Goal: Task Accomplishment & Management: Manage account settings

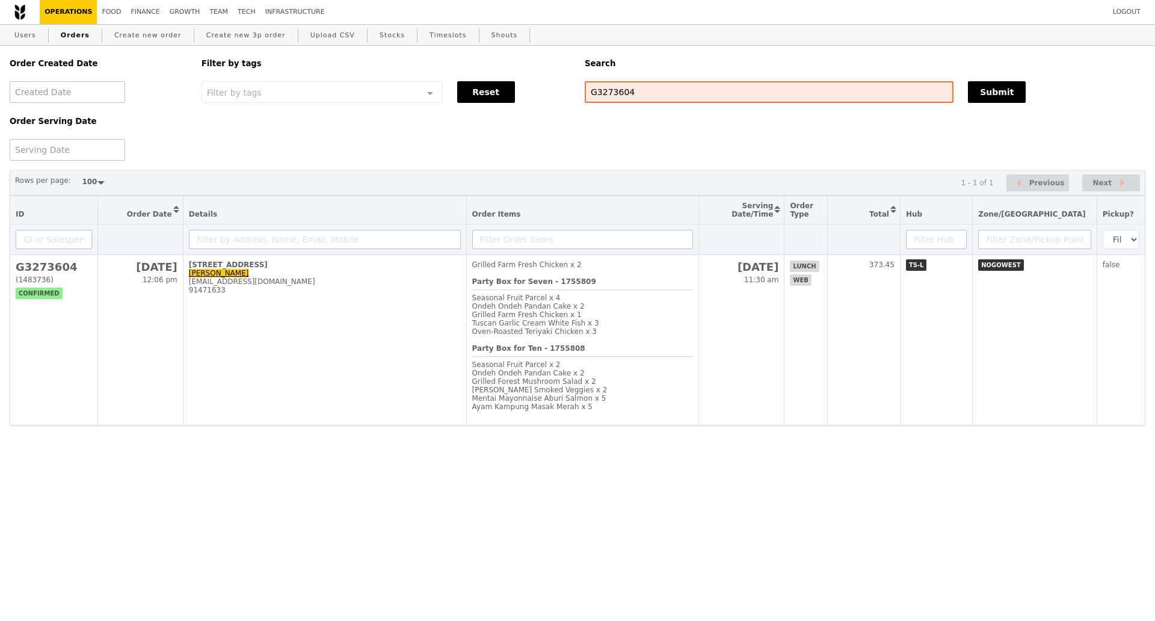
select select "100"
click at [609, 93] on input "G3273604" at bounding box center [769, 92] width 369 height 22
type input "97941477"
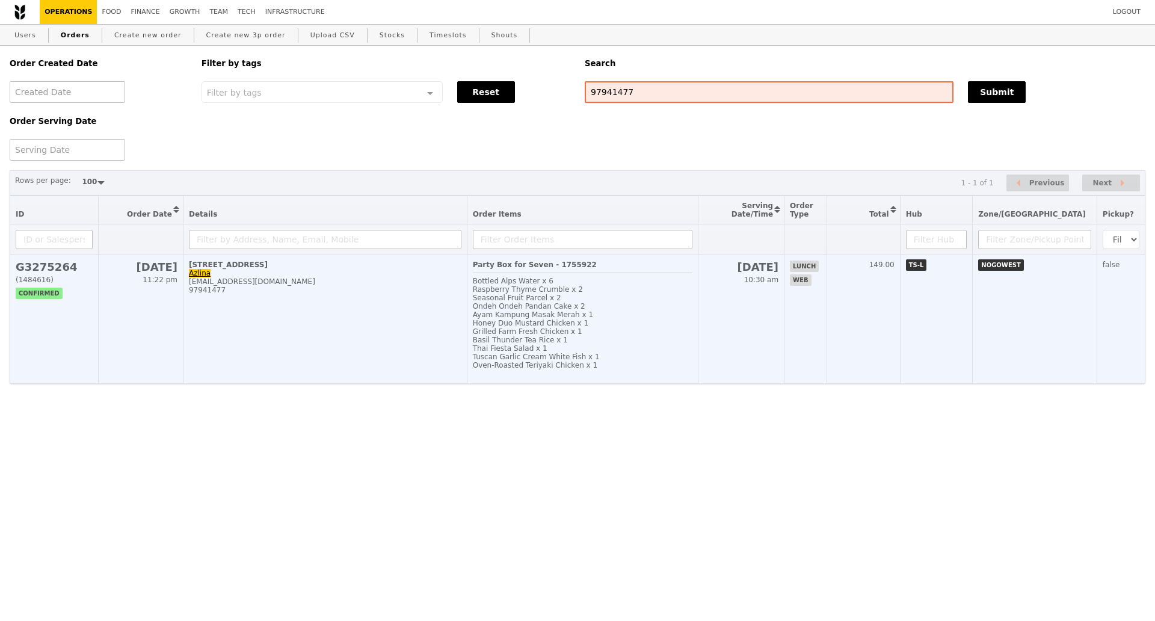
click at [307, 311] on td "[STREET_ADDRESS] Azlina [EMAIL_ADDRESS][DOMAIN_NAME] 97941477" at bounding box center [325, 319] width 284 height 129
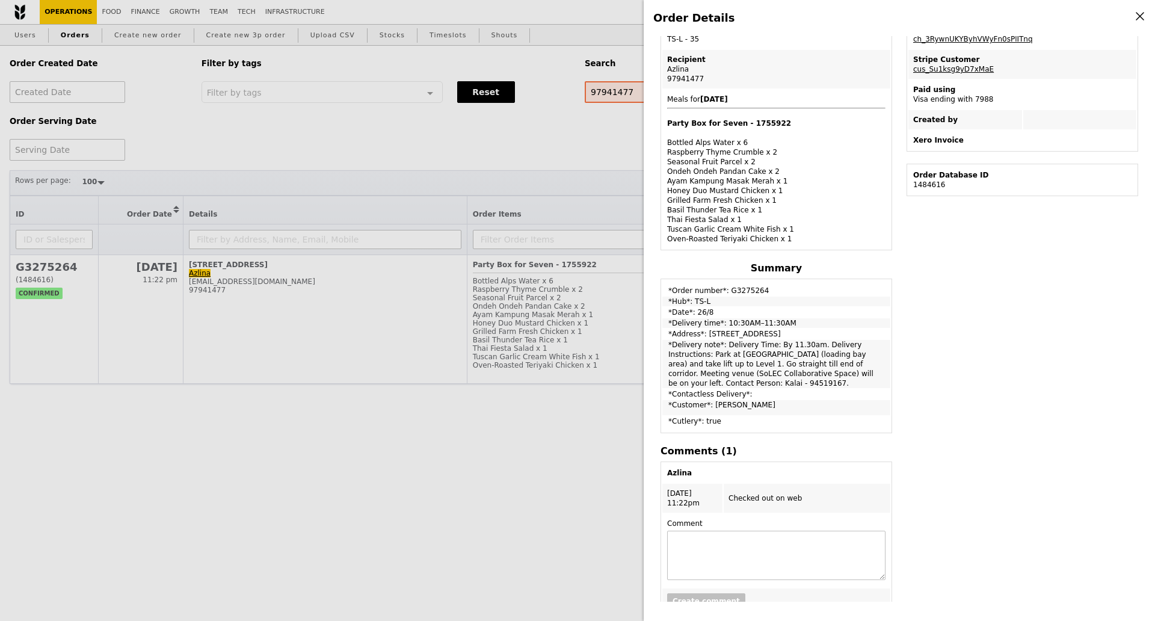
scroll to position [264, 0]
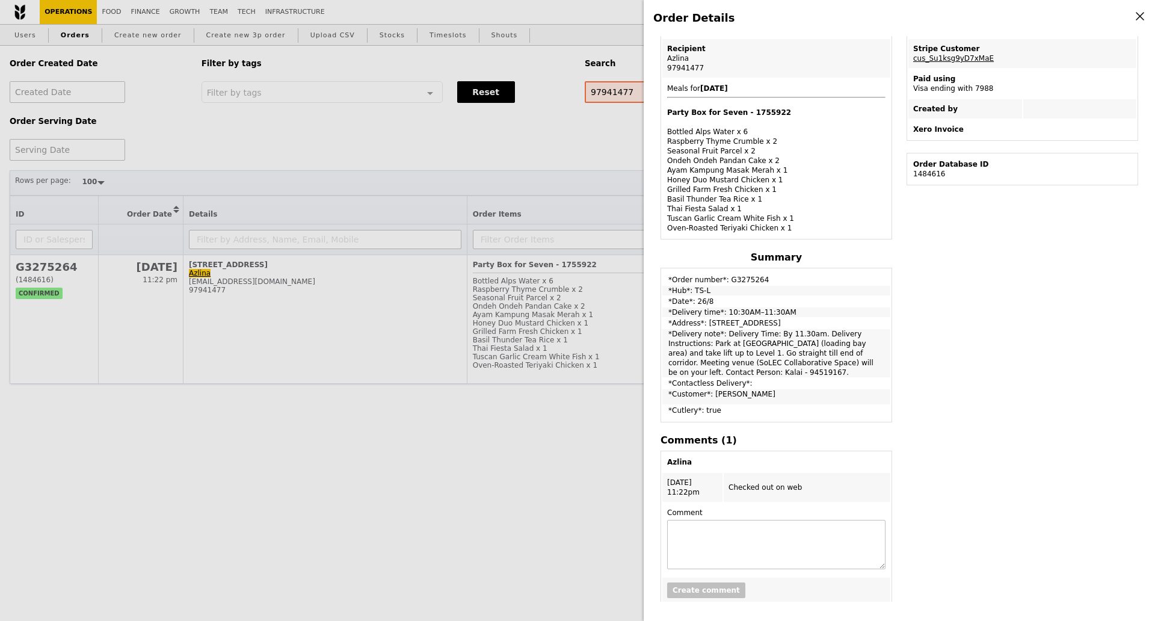
click at [474, 562] on div "Order Details Edit order Changelog Cancel Order ID G3275264 – View receipt Orde…" at bounding box center [577, 310] width 1155 height 621
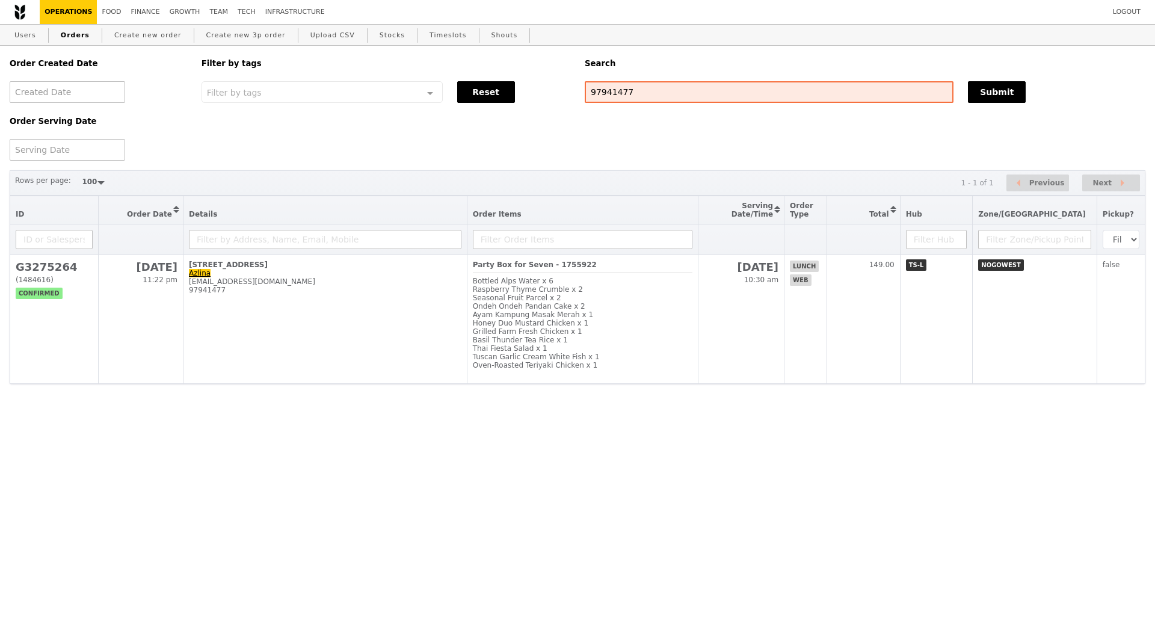
scroll to position [314, 0]
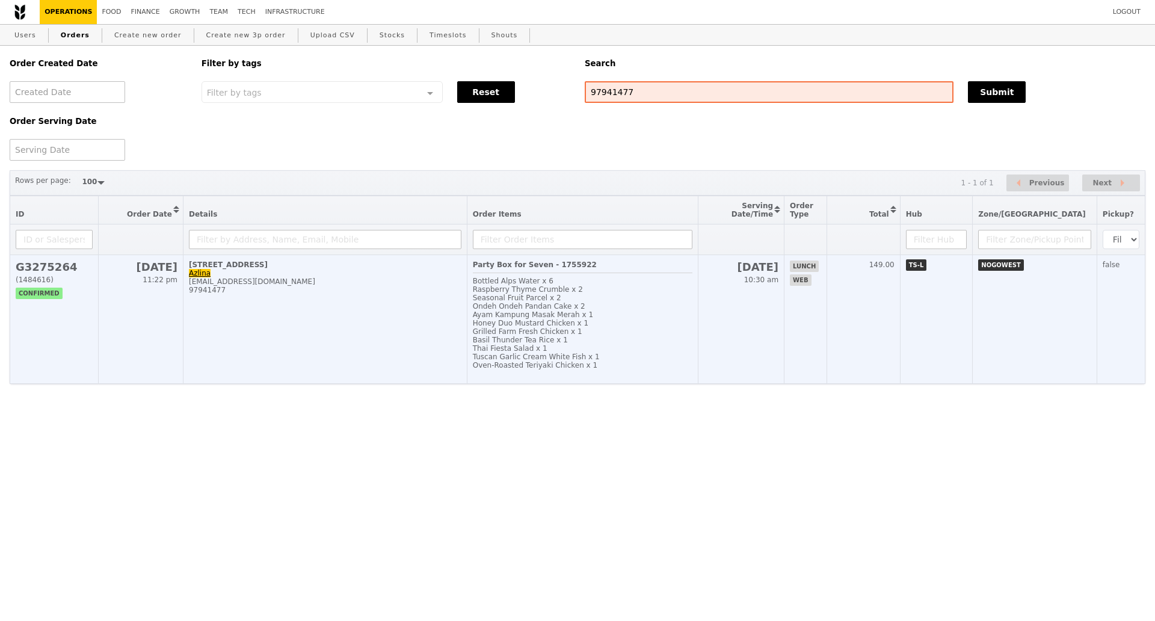
click at [312, 308] on td "1 Nanyang Walk, #01-07 Azlina nur.azlinawaty@nie.edu.sg 97941477" at bounding box center [325, 319] width 284 height 129
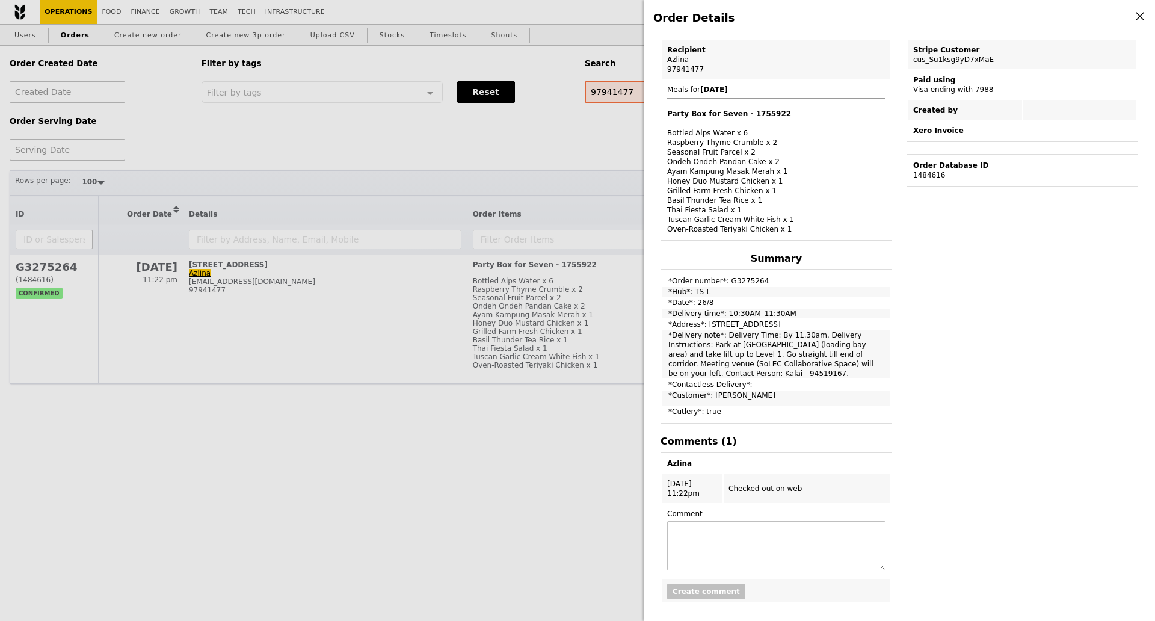
scroll to position [264, 0]
click at [461, 463] on div "Order Details Edit order Changelog Cancel Order ID G3275264 – View receipt Orde…" at bounding box center [577, 310] width 1155 height 621
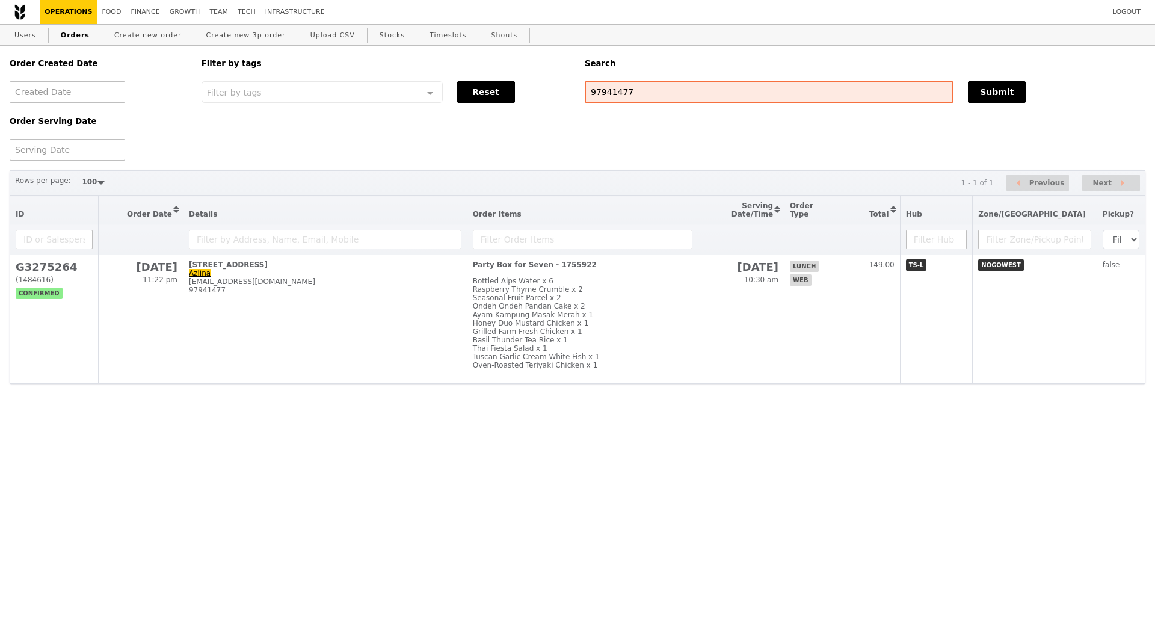
scroll to position [314, 0]
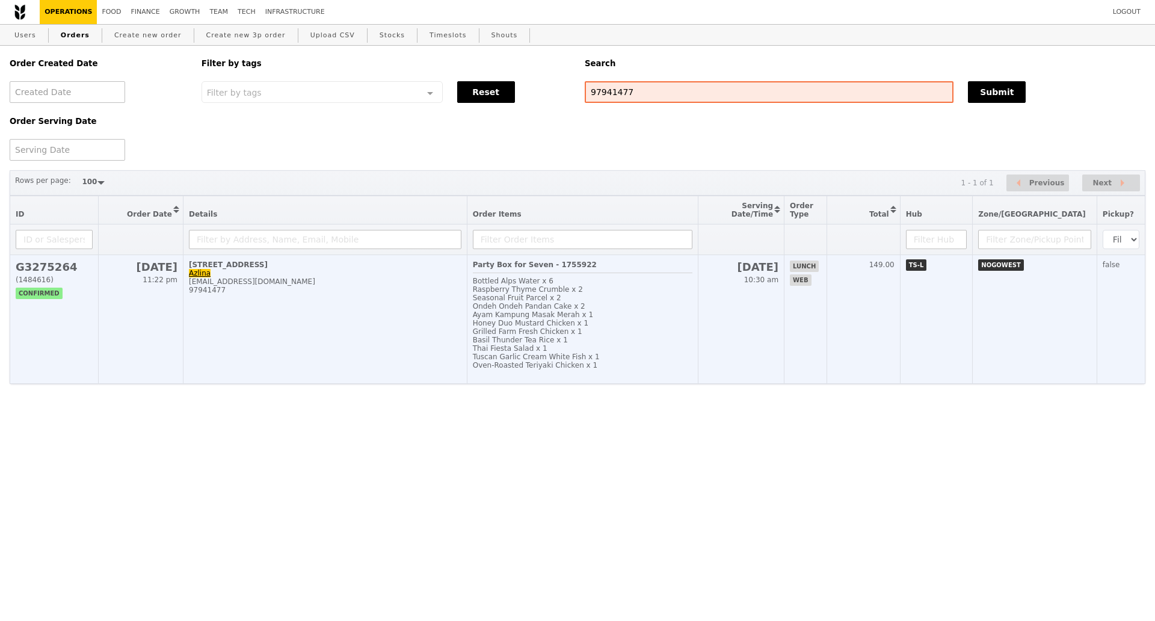
click at [283, 322] on td "1 Nanyang Walk, #01-07 Azlina nur.azlinawaty@nie.edu.sg 97941477" at bounding box center [325, 319] width 284 height 129
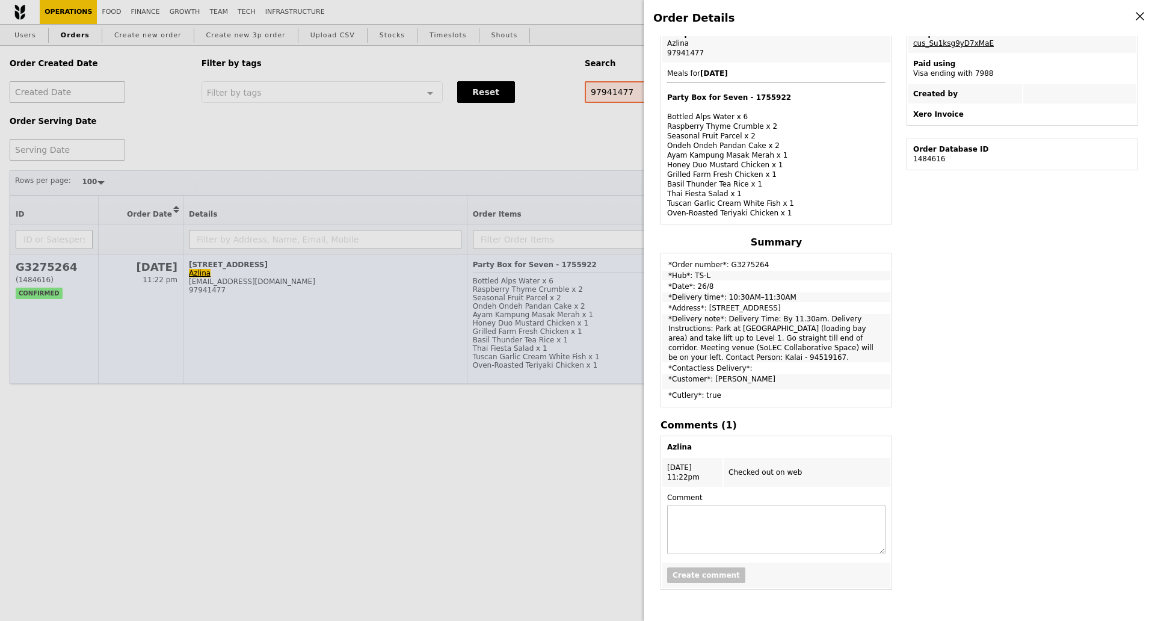
scroll to position [264, 0]
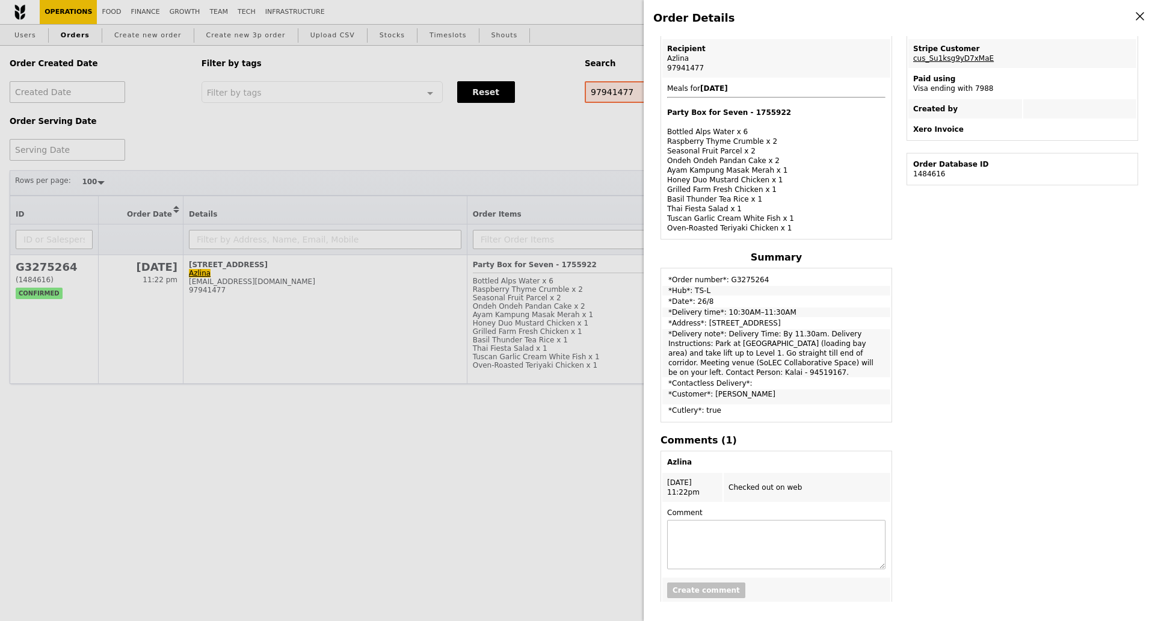
click at [677, 61] on div "Azlina" at bounding box center [776, 59] width 218 height 10
copy div "Azlina"
click at [423, 134] on div "Order Details Edit order Changelog Cancel Order ID G3275264 – View receipt Orde…" at bounding box center [577, 310] width 1155 height 621
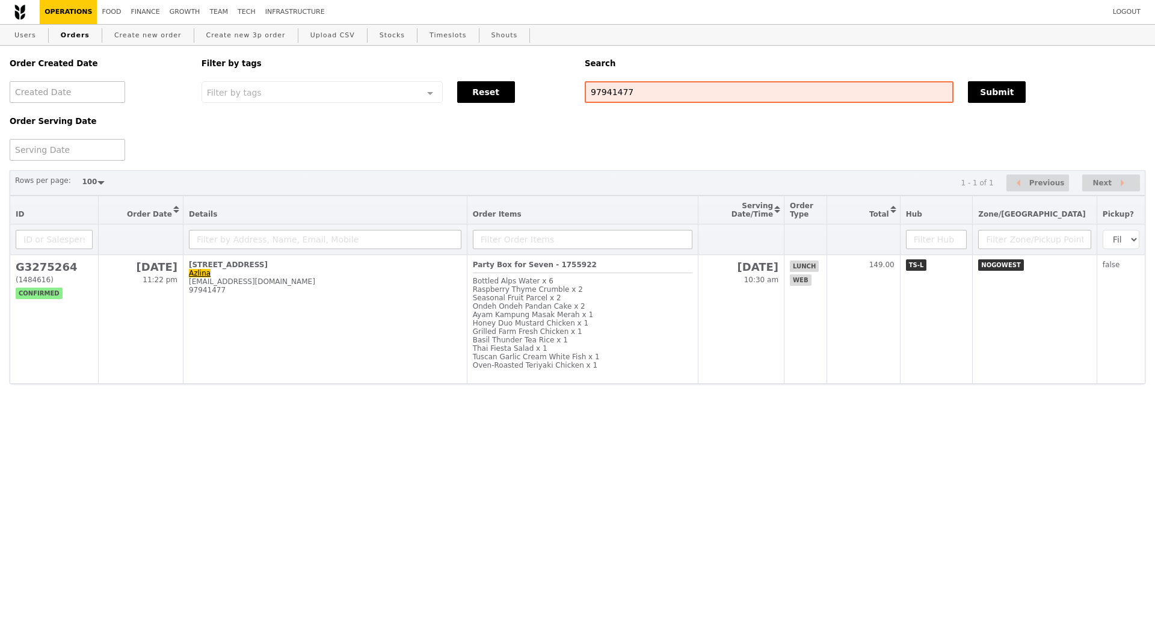
scroll to position [314, 0]
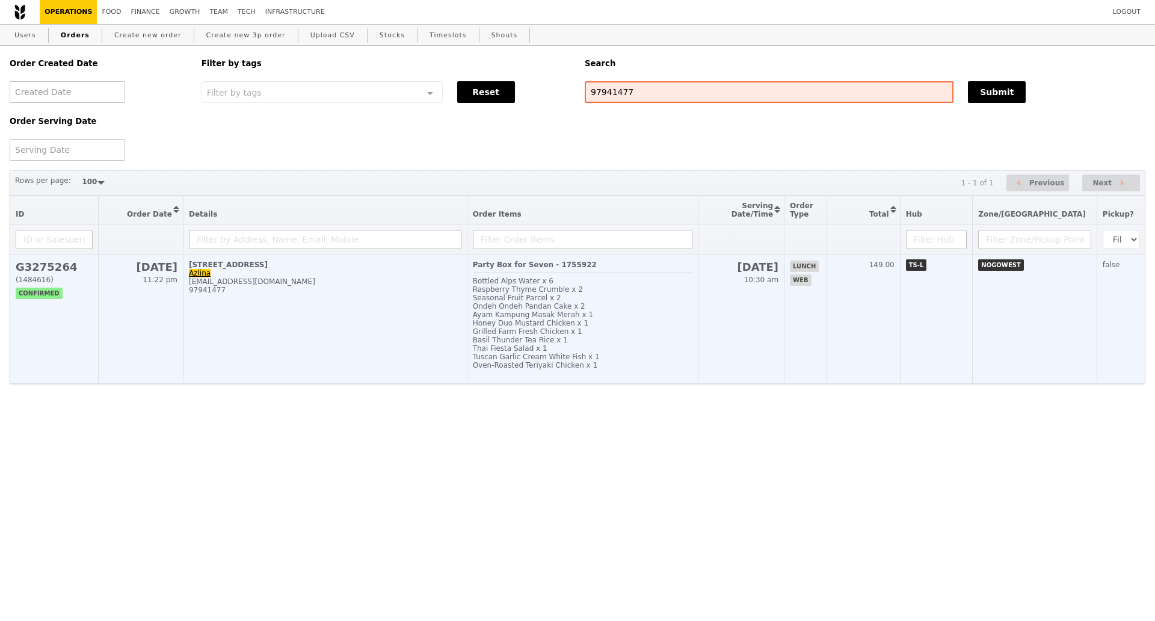
click at [342, 322] on td "1 Nanyang Walk, #01-07 Azlina nur.azlinawaty@nie.edu.sg 97941477" at bounding box center [325, 319] width 284 height 129
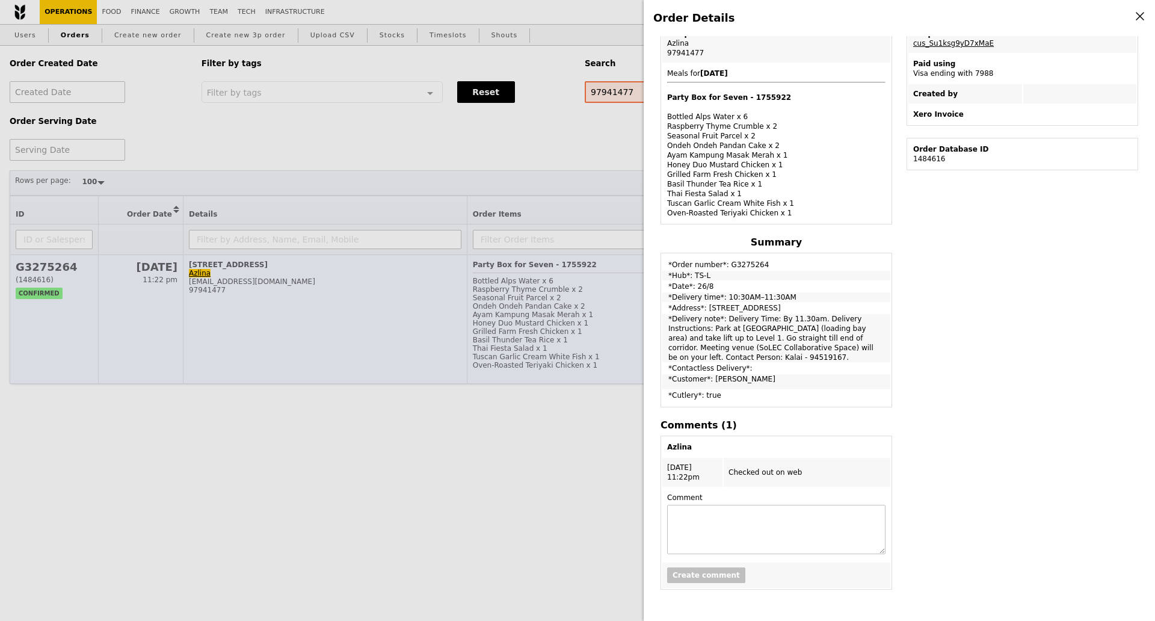
scroll to position [264, 0]
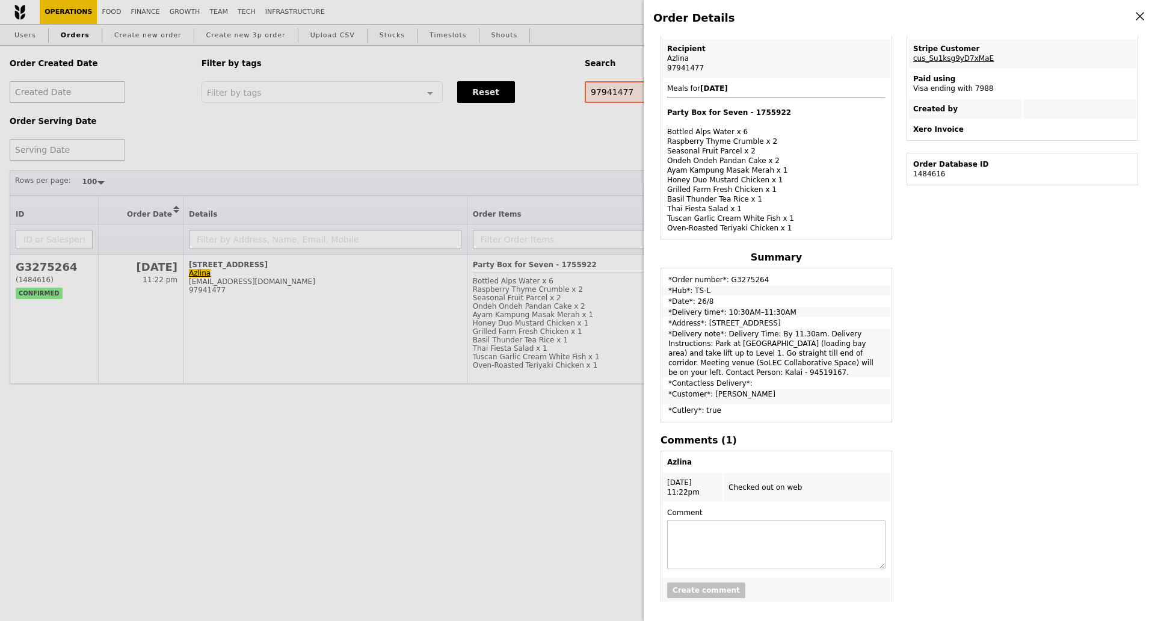
drag, startPoint x: 166, startPoint y: 462, endPoint x: 284, endPoint y: 223, distance: 266.9
click at [166, 462] on div "Order Details Edit order Changelog Cancel Order ID G3275264 – View receipt Orde…" at bounding box center [577, 310] width 1155 height 621
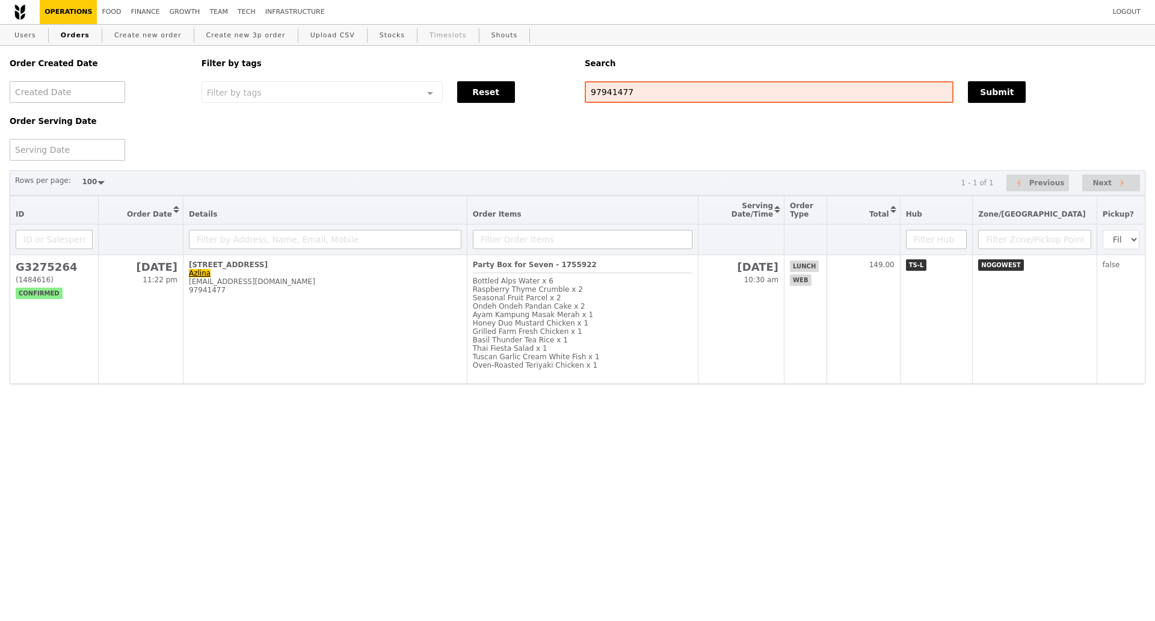
scroll to position [314, 0]
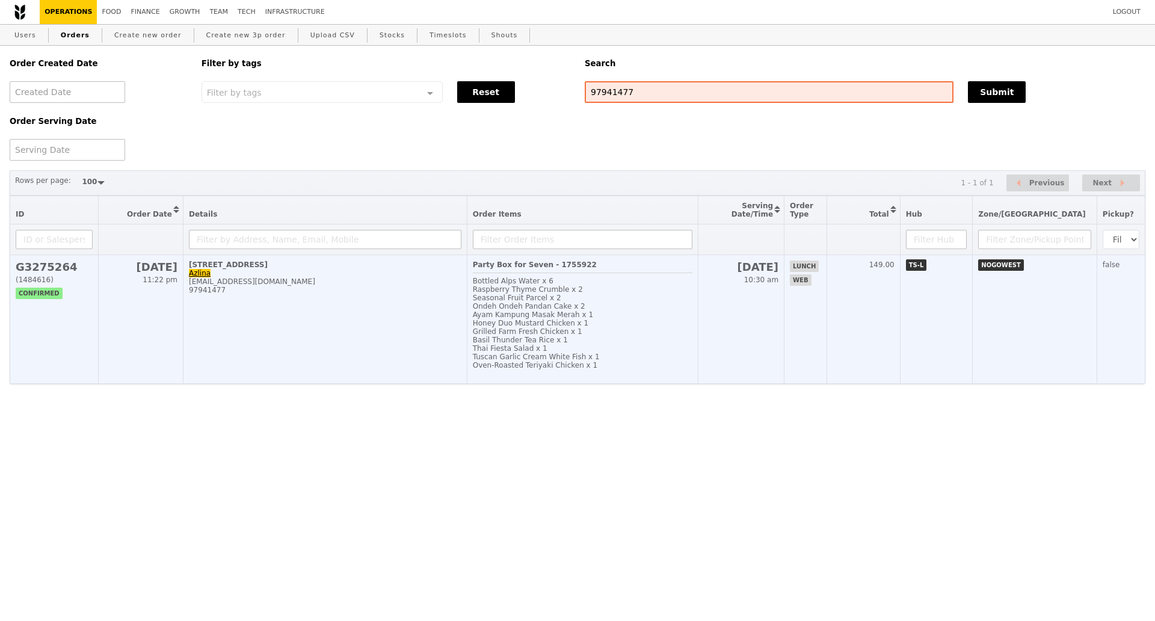
click at [309, 329] on td "1 Nanyang Walk, #01-07 Azlina nur.azlinawaty@nie.edu.sg 97941477" at bounding box center [325, 319] width 284 height 129
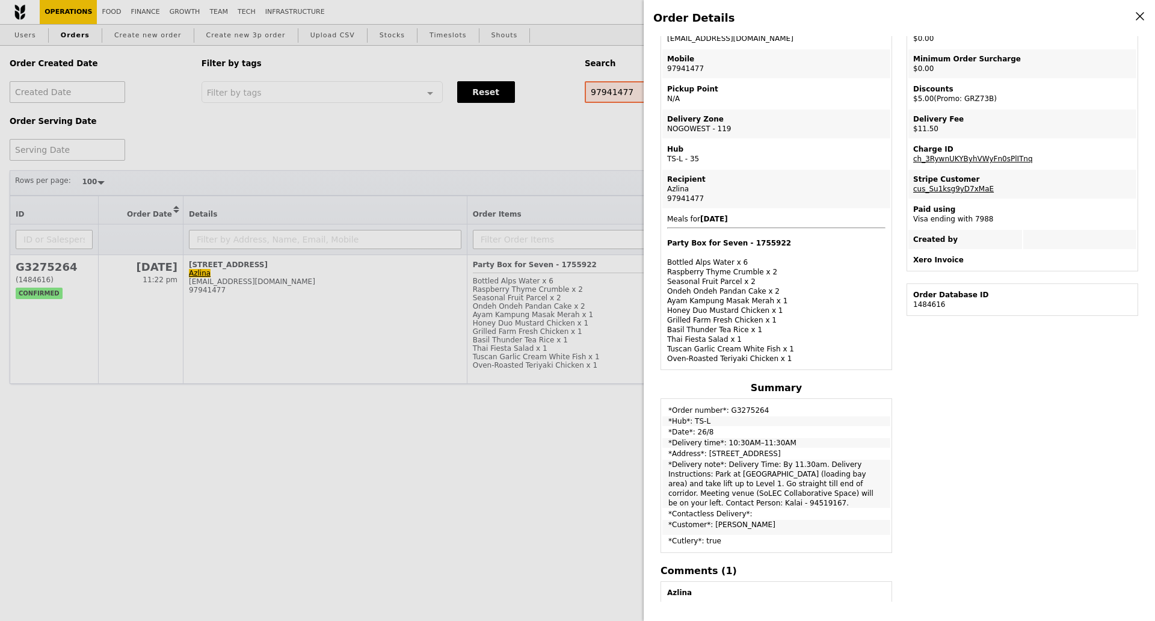
scroll to position [0, 0]
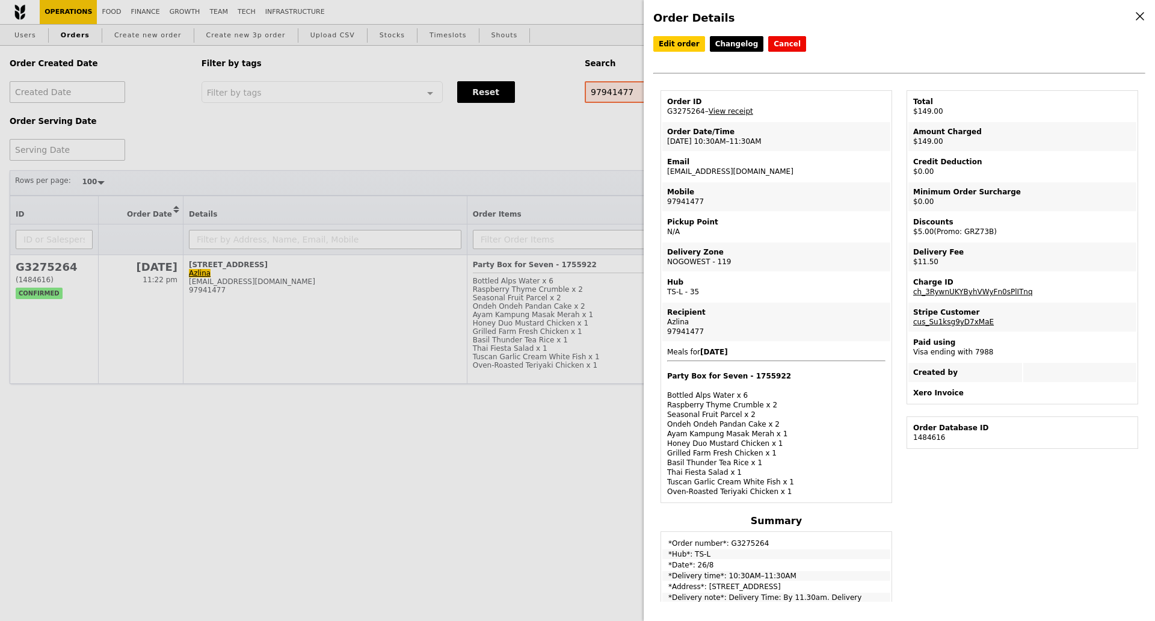
click at [950, 517] on div "Edit order Changelog Cancel Order ID G3275264 – View receipt Order Date/Time 26…" at bounding box center [899, 319] width 492 height 566
drag, startPoint x: 431, startPoint y: 505, endPoint x: 535, endPoint y: 532, distance: 108.1
click at [431, 505] on div "Order Details Edit order Changelog Cancel Order ID G3275264 – View receipt Orde…" at bounding box center [577, 310] width 1155 height 621
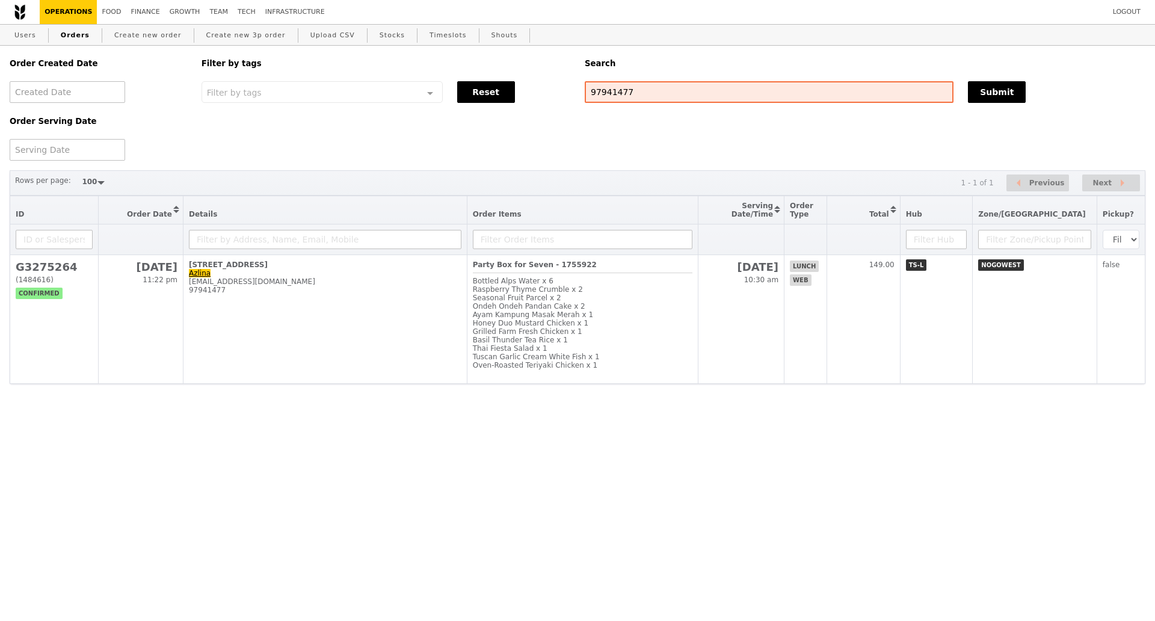
click at [194, 432] on html "Logout Operations Food Finance Growth Team Tech Infrastructure Users Orders Cre…" at bounding box center [577, 216] width 1155 height 432
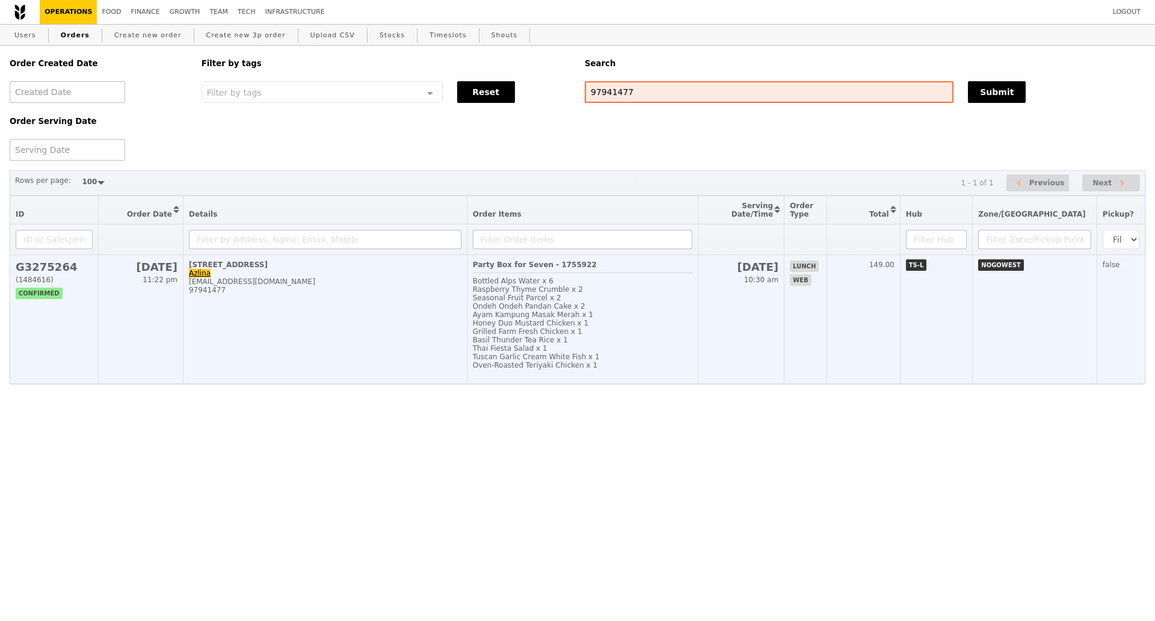
click at [76, 273] on h2 "G3275264" at bounding box center [54, 267] width 77 height 13
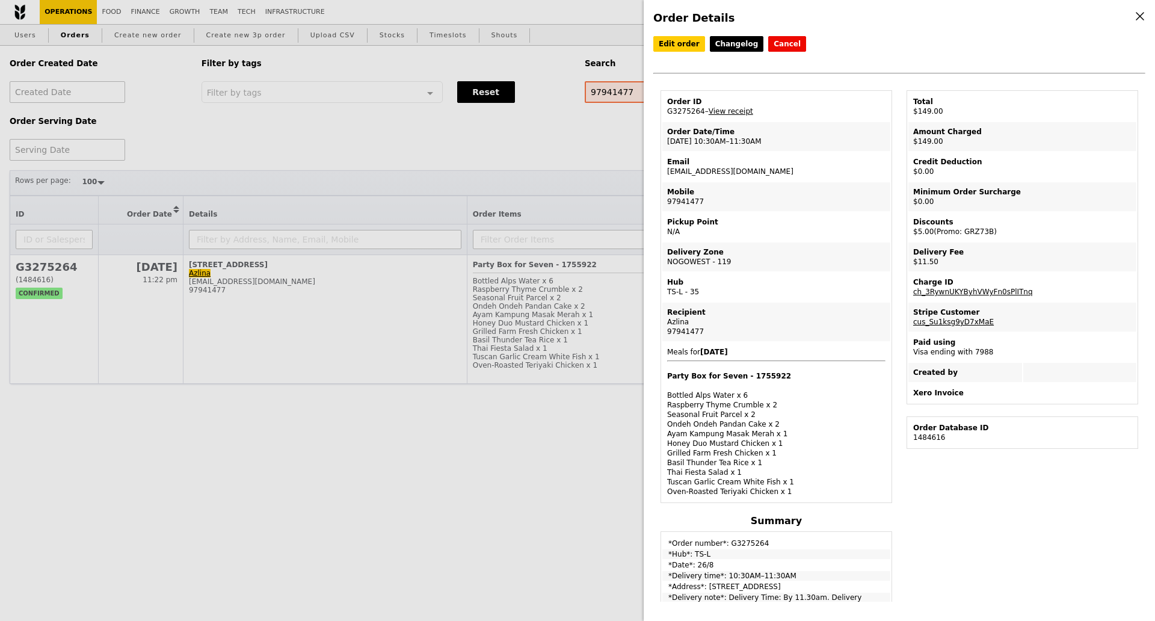
click at [1002, 507] on div "Edit order Changelog Cancel Order ID G3275264 – View receipt Order Date/Time 26…" at bounding box center [899, 319] width 492 height 566
click at [678, 45] on link "Edit order" at bounding box center [679, 44] width 52 height 16
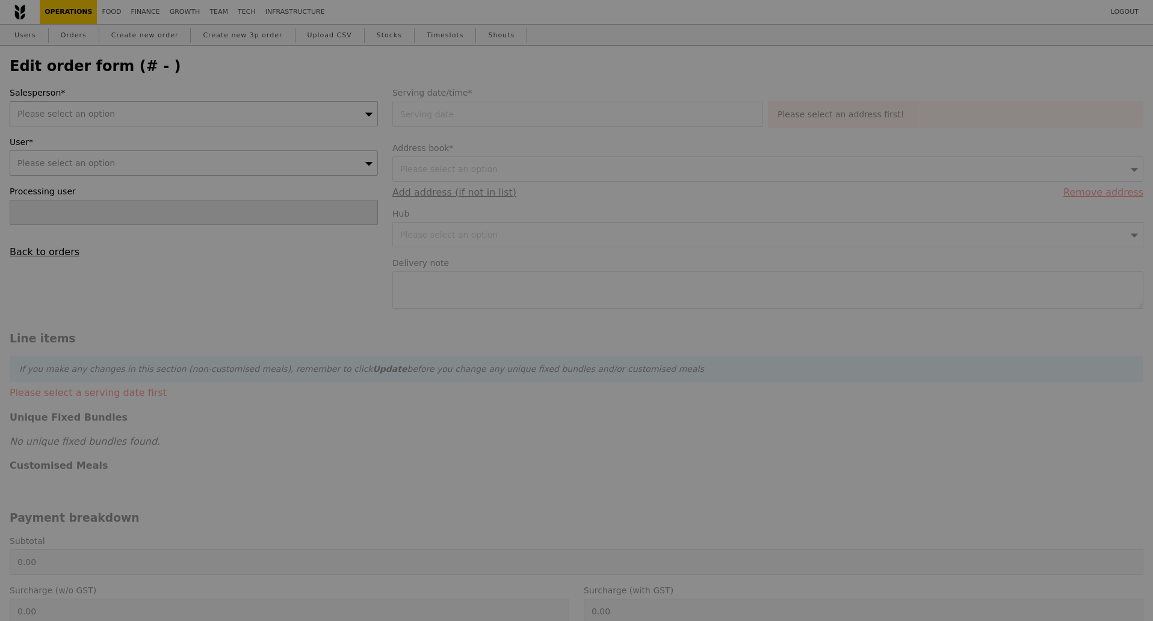
type input "26 Aug 2025"
type textarea "Delivery Time: By 11.30am. Delivery Instructions: Park at Carpark 7 (loading ba…"
type input "Loading..."
type input "142.50"
type input "9.63"
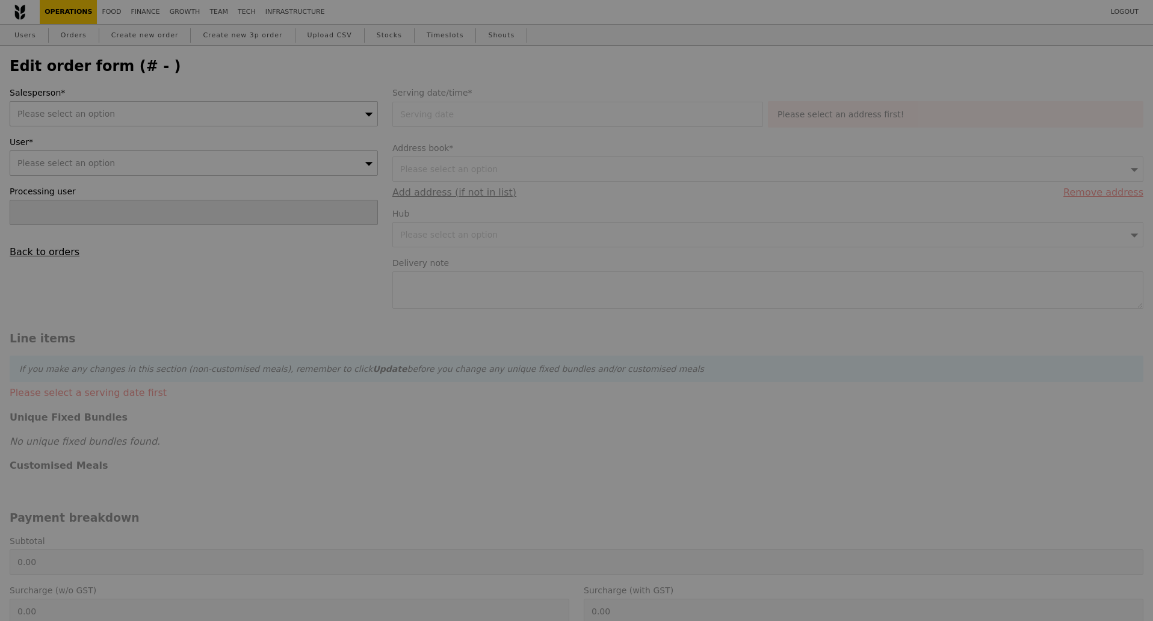
type input "10.50"
type input "4.59"
type input "5.00"
type input "148.00"
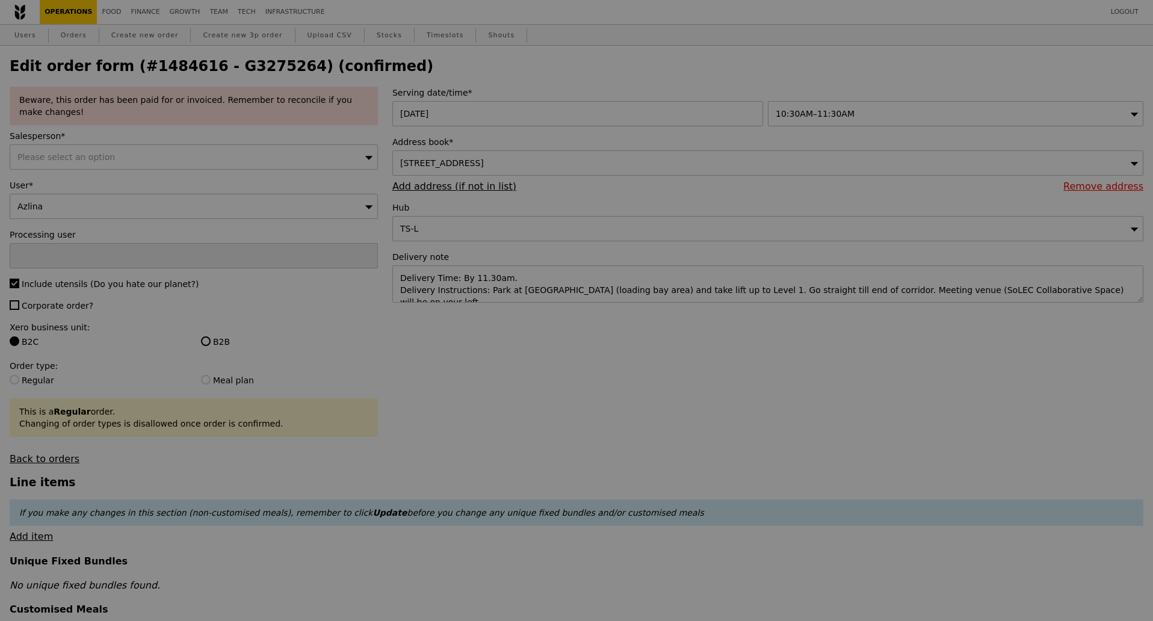
type input "Update"
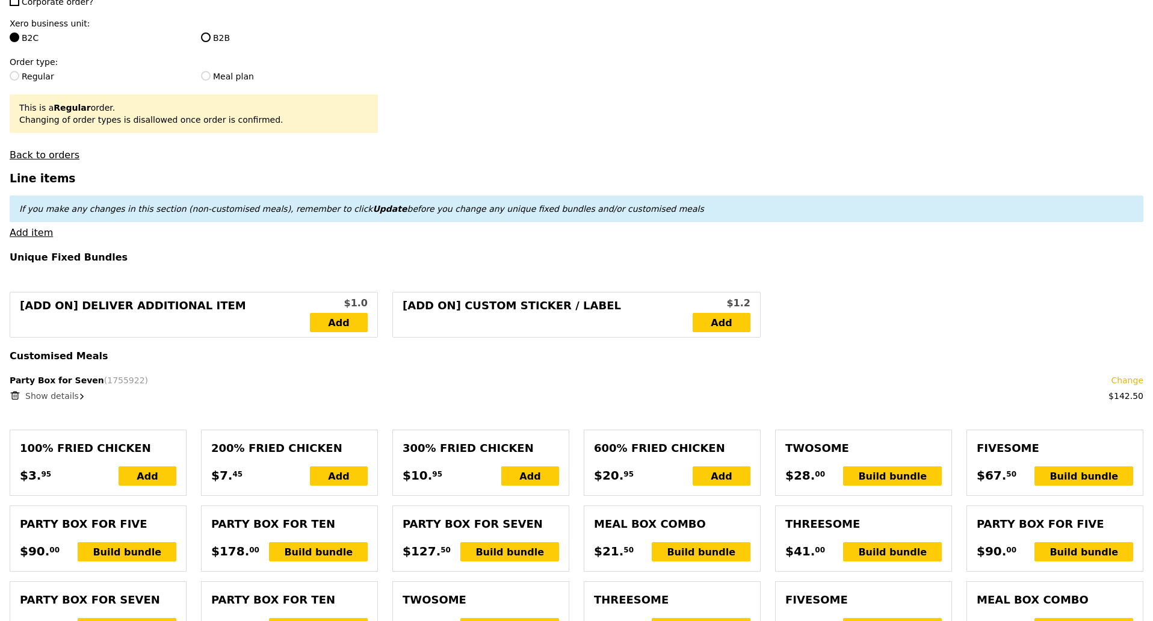
scroll to position [338, 0]
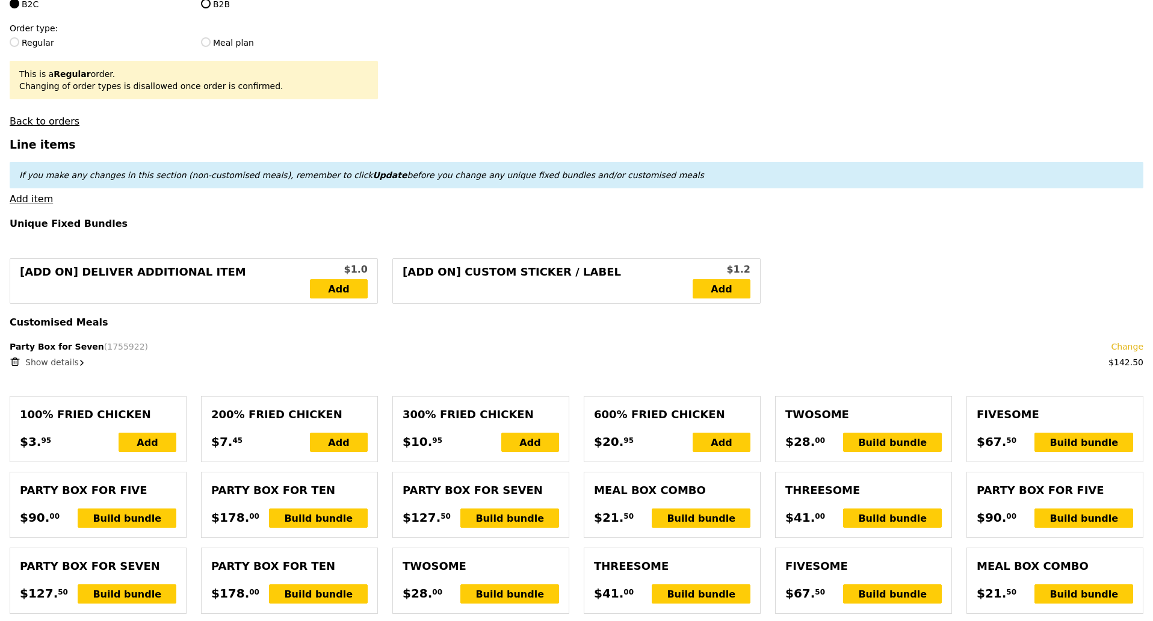
click at [80, 360] on icon at bounding box center [82, 363] width 4 height 6
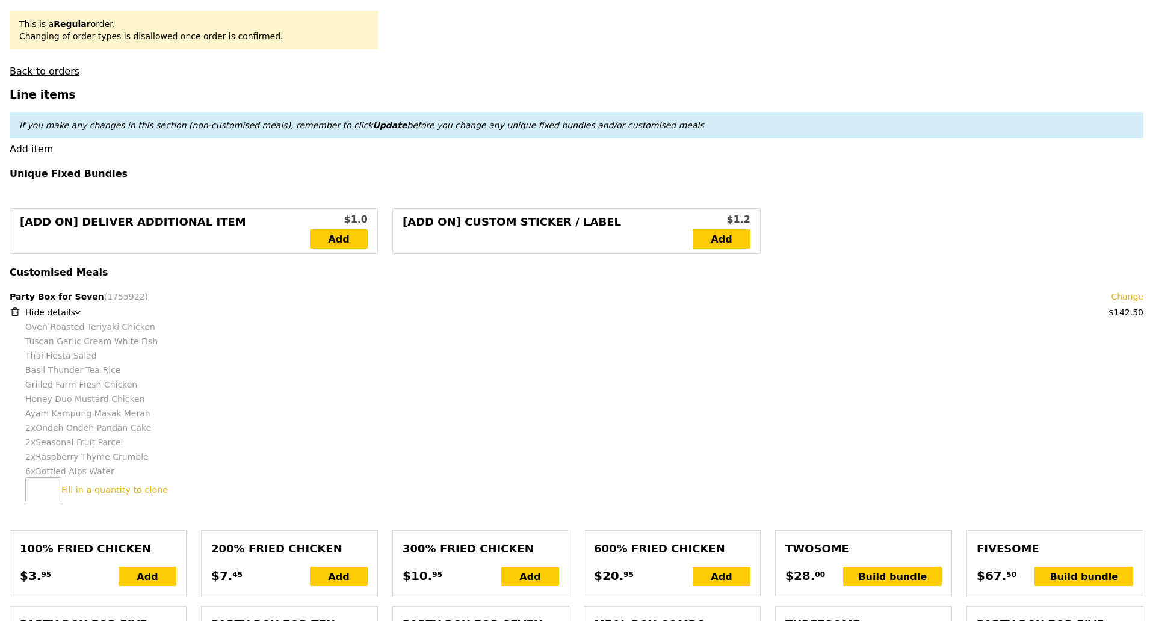
scroll to position [413, 0]
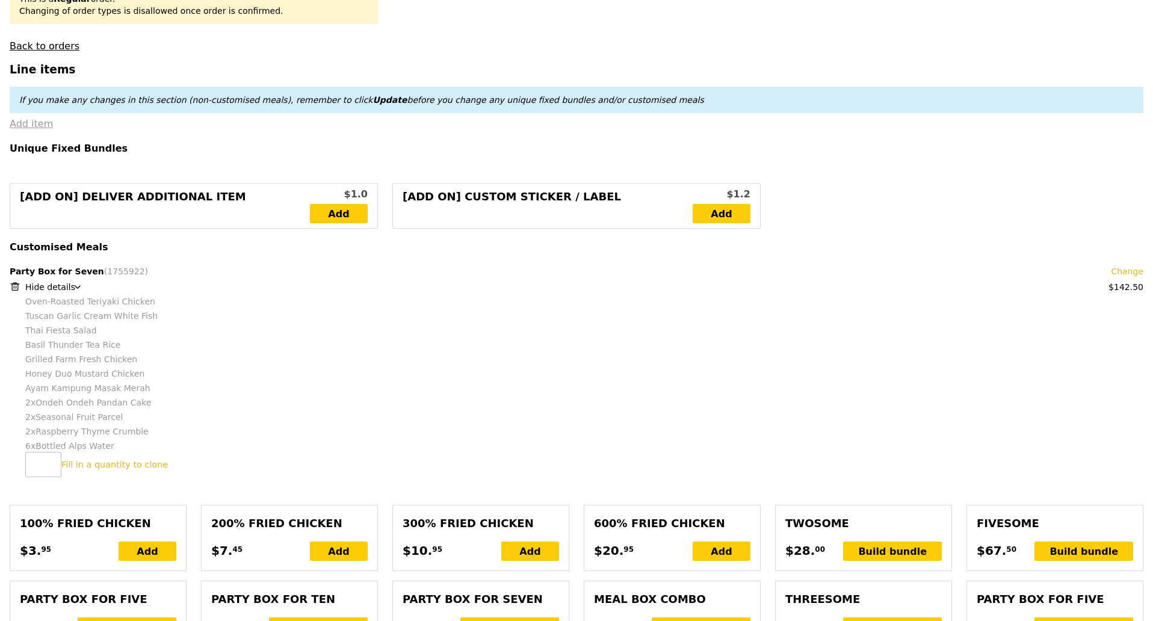
click at [35, 118] on link "Add item" at bounding box center [31, 123] width 43 height 11
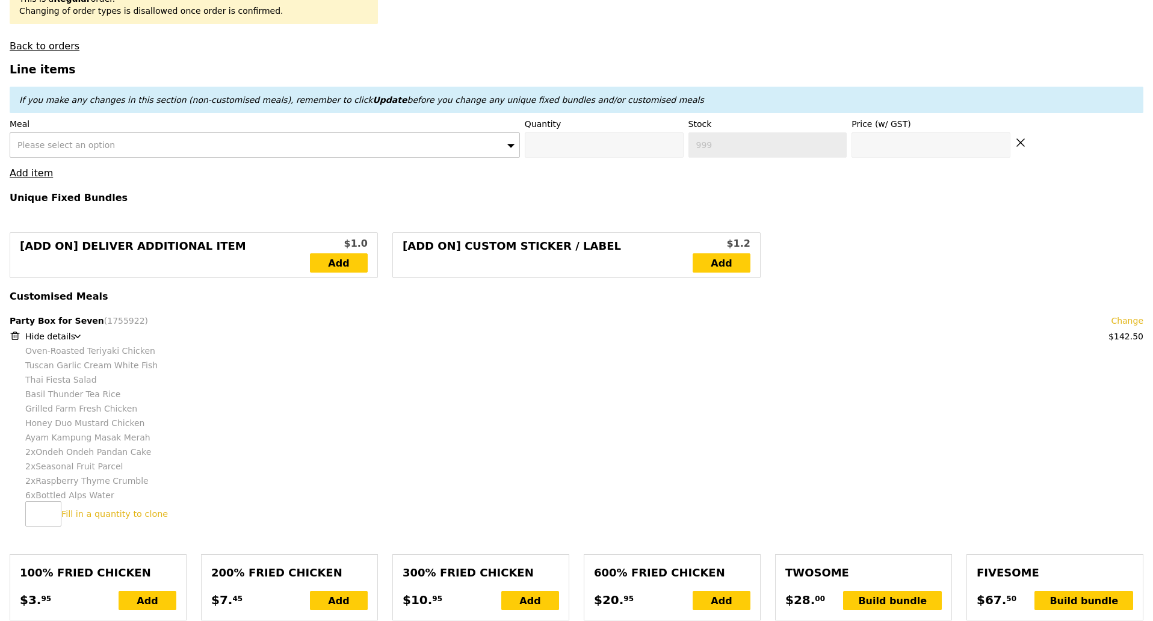
click at [90, 134] on div "Please select an option" at bounding box center [265, 144] width 510 height 25
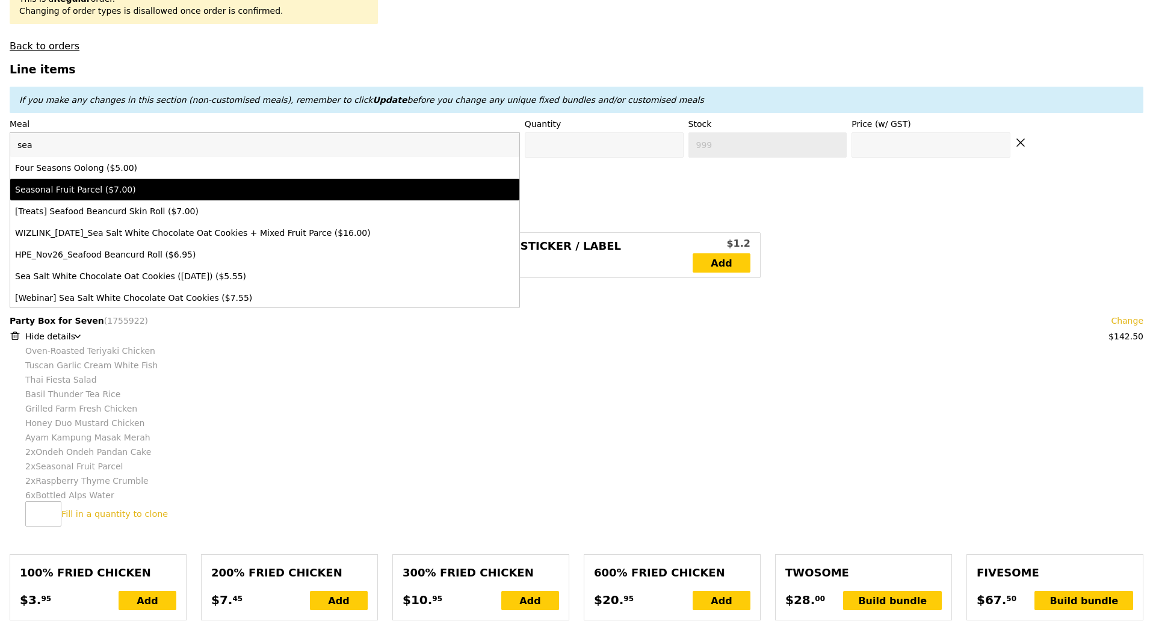
type input "sea"
click at [98, 185] on div "Seasonal Fruit Parcel ($7.00)" at bounding box center [202, 190] width 374 height 12
type input "0"
type input "485"
type input "7.0"
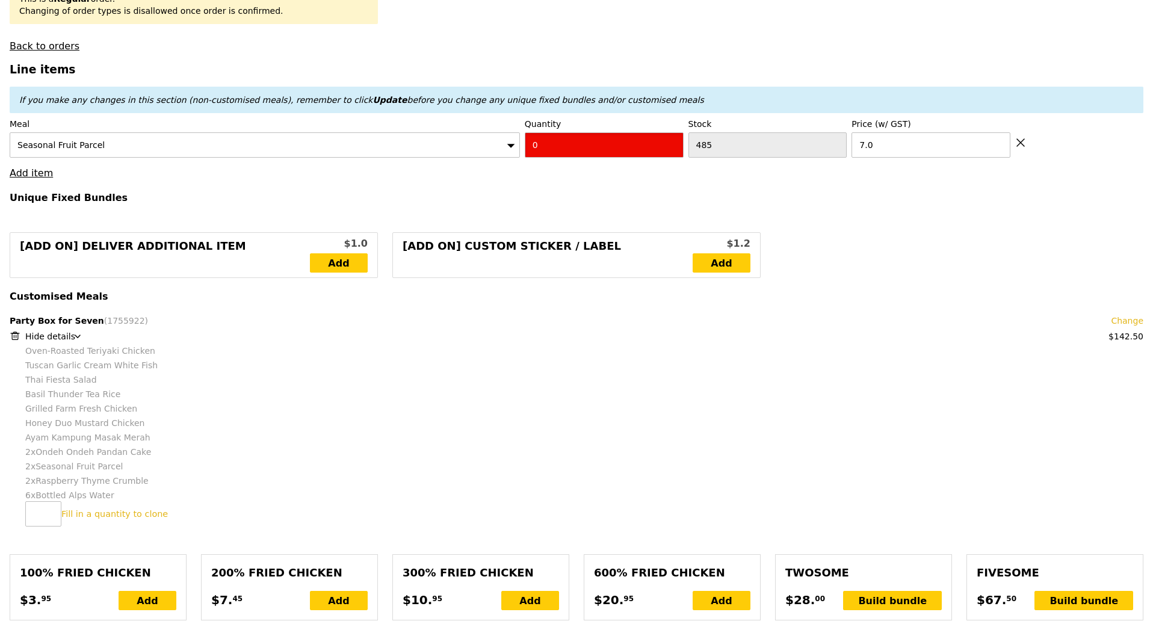
click at [547, 142] on input "0" at bounding box center [604, 144] width 159 height 25
type input "1"
click at [23, 167] on link "Add item" at bounding box center [31, 172] width 43 height 11
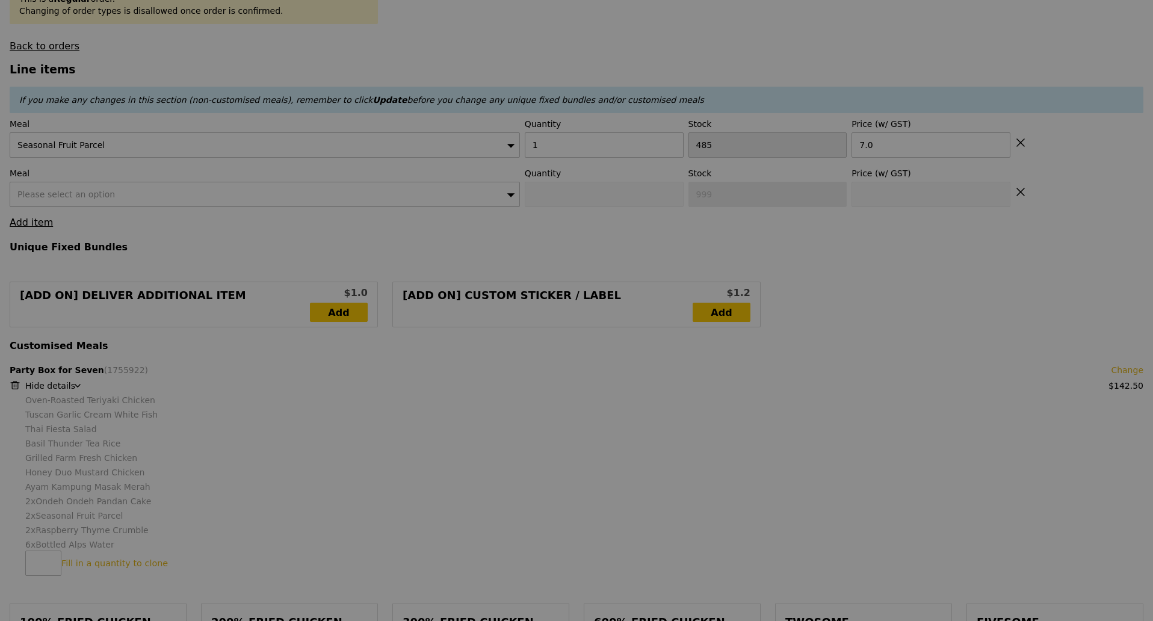
type input "Update"
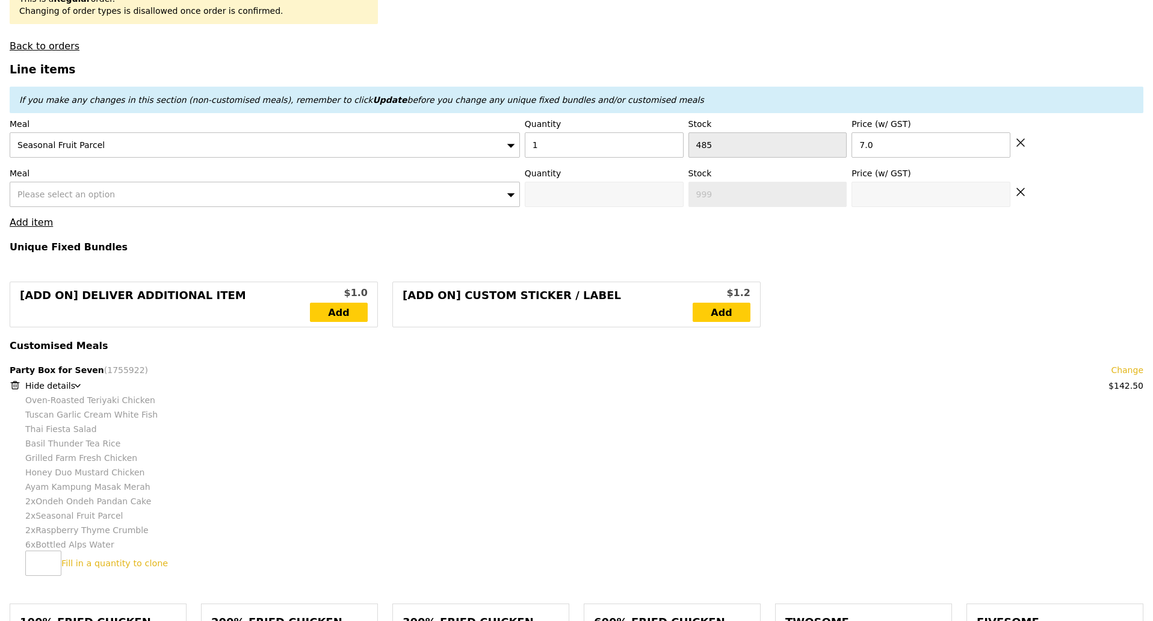
click at [187, 188] on div "Please select an option" at bounding box center [265, 194] width 510 height 25
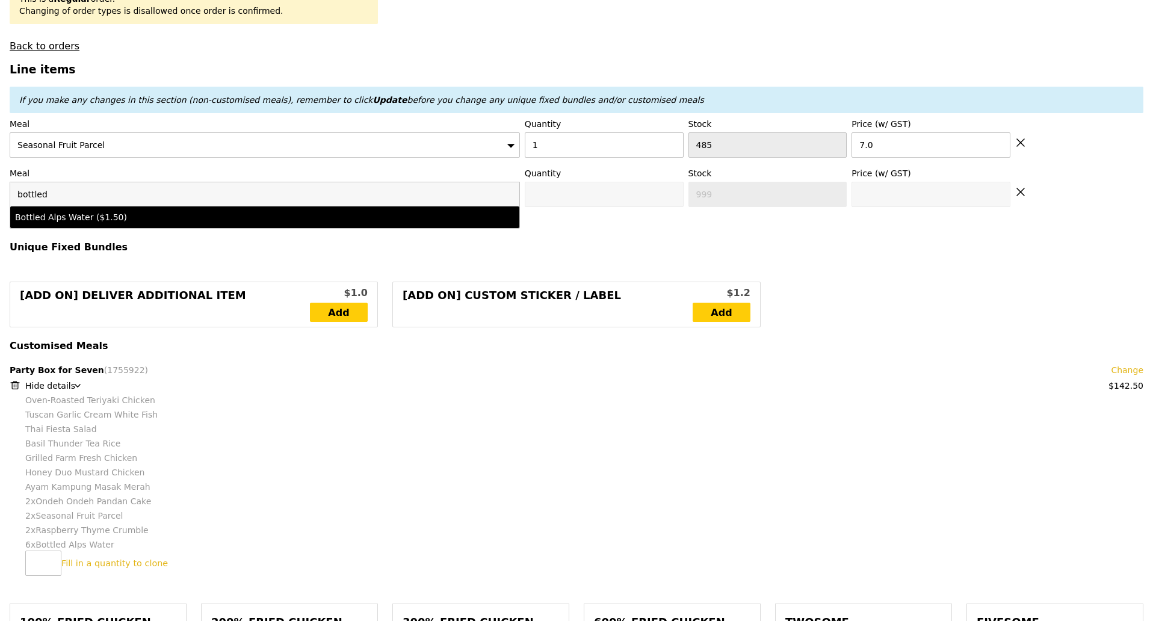
type input "bottled"
click at [134, 212] on div "Bottled Alps Water ($1.50)" at bounding box center [202, 217] width 374 height 12
type input "0"
type input "485"
type input "1.5"
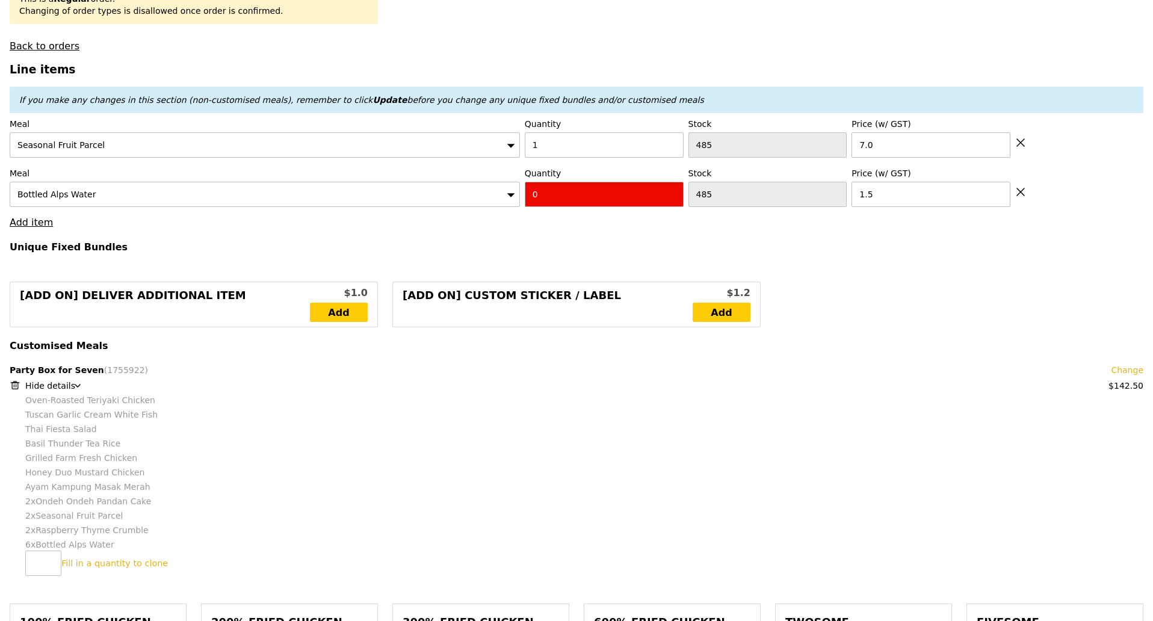
click at [561, 189] on input "0" at bounding box center [604, 194] width 159 height 25
type input "1"
type input "Loading..."
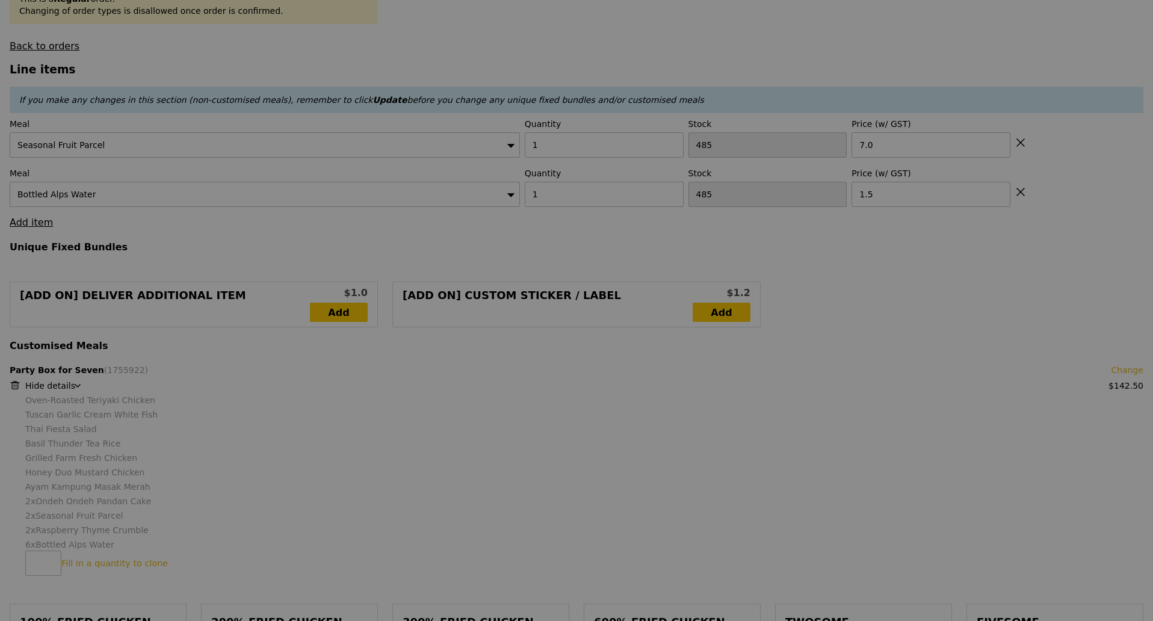
type input "0.00"
type input "12.84"
type input "14.00"
type input "9.00"
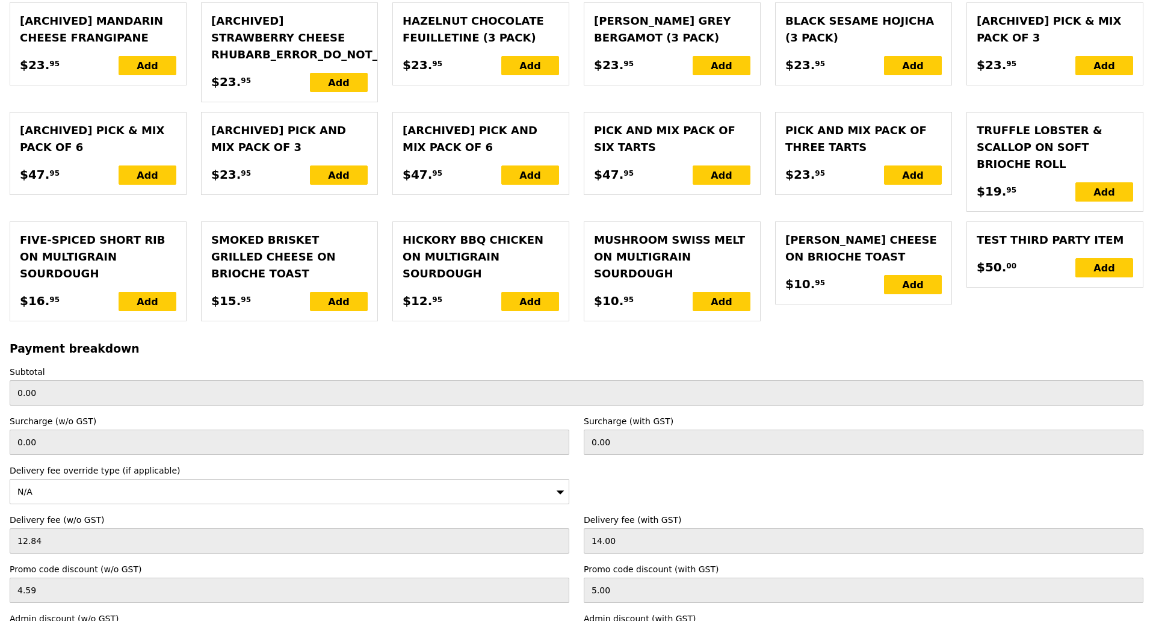
scroll to position [2876, 0]
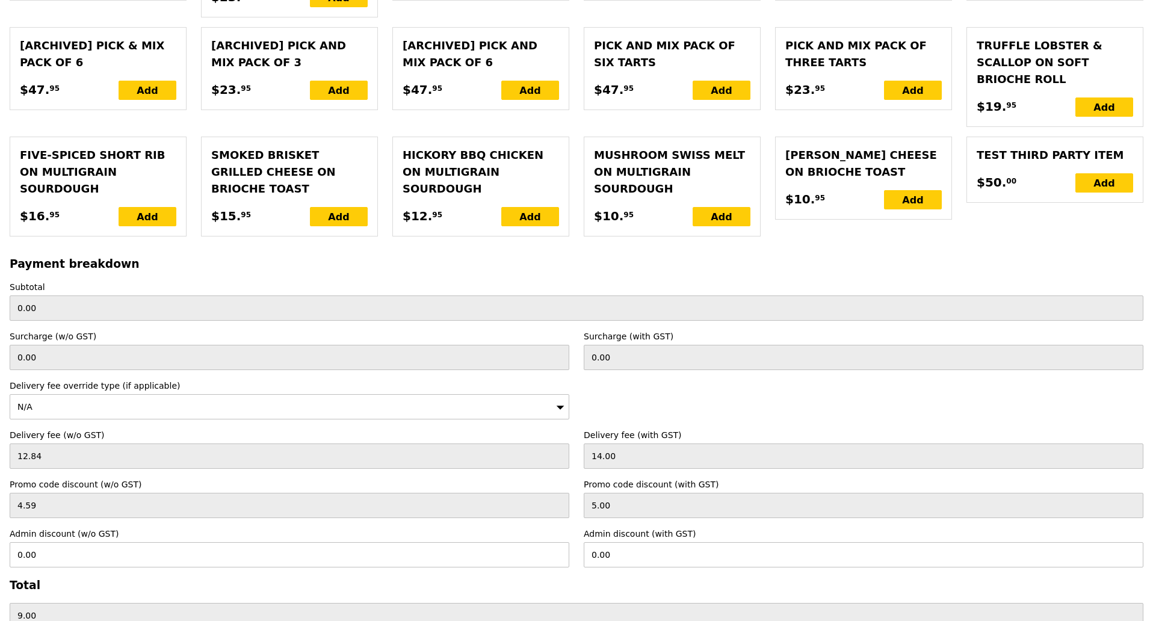
type input "Loading..."
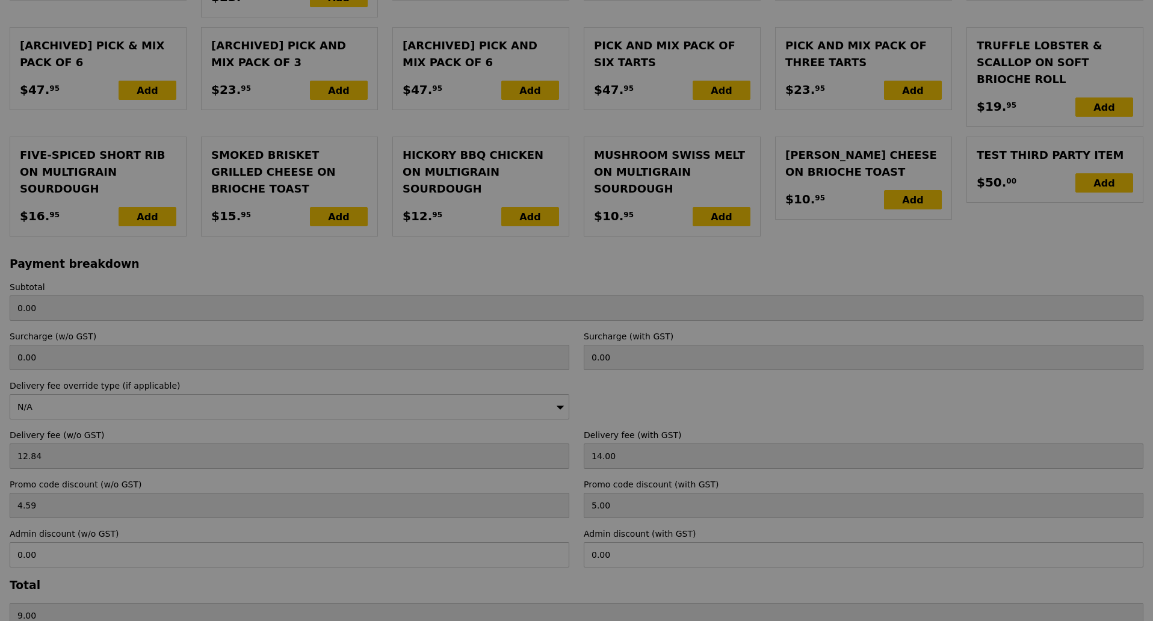
type input "151.00"
type input "8.85"
type input "9.65"
type input "155.65"
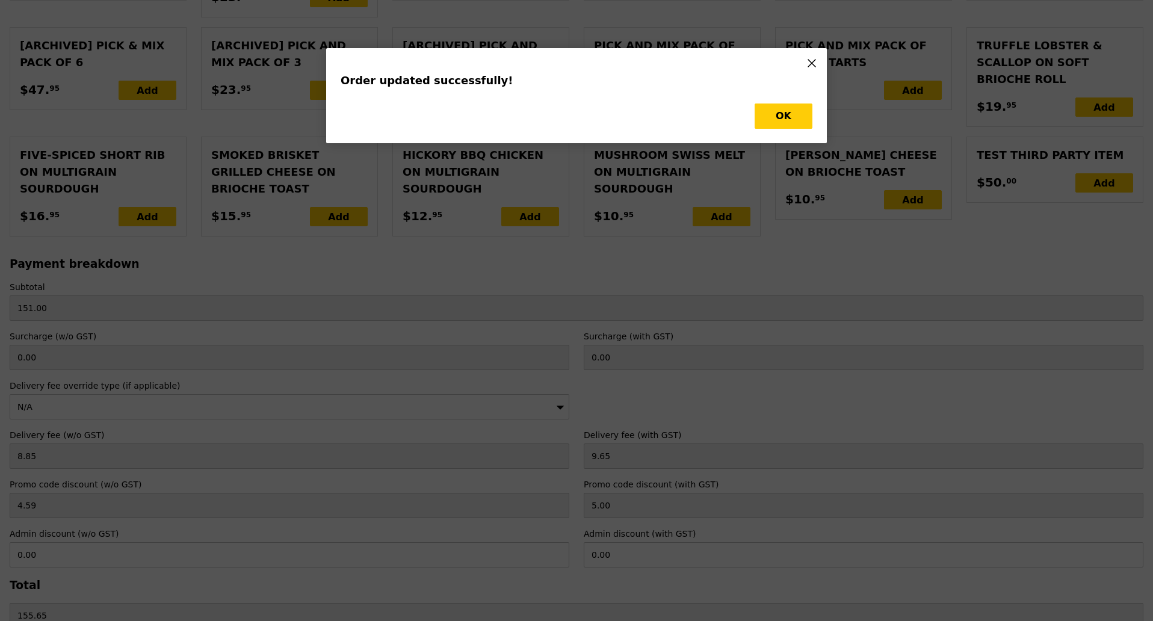
scroll to position [0, 0]
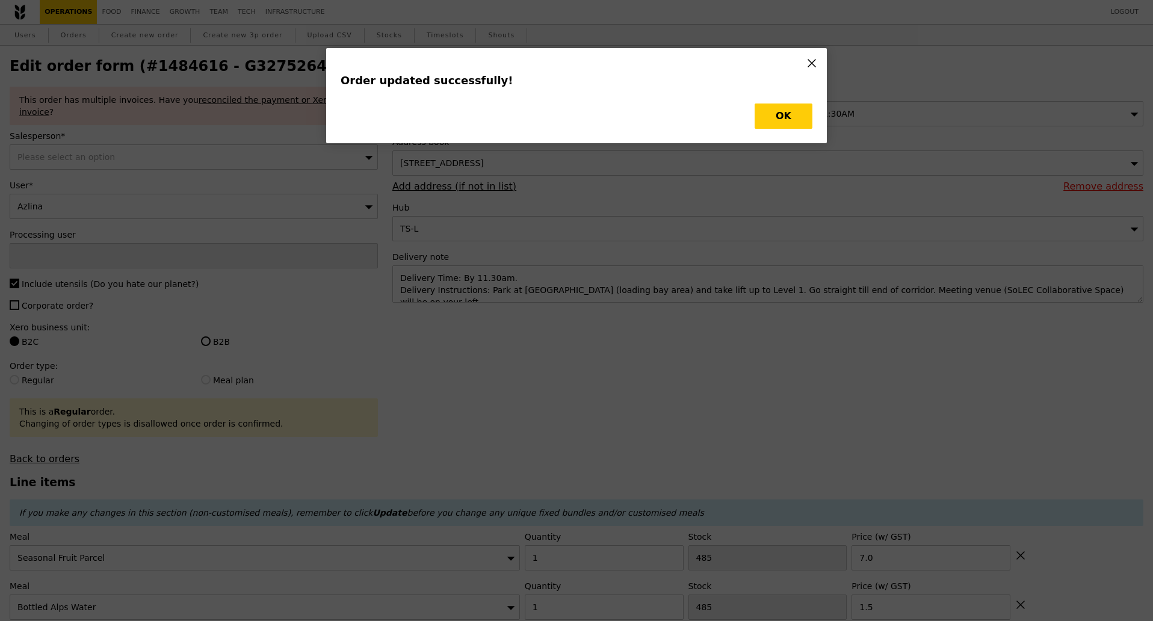
type input "Update"
type input "484"
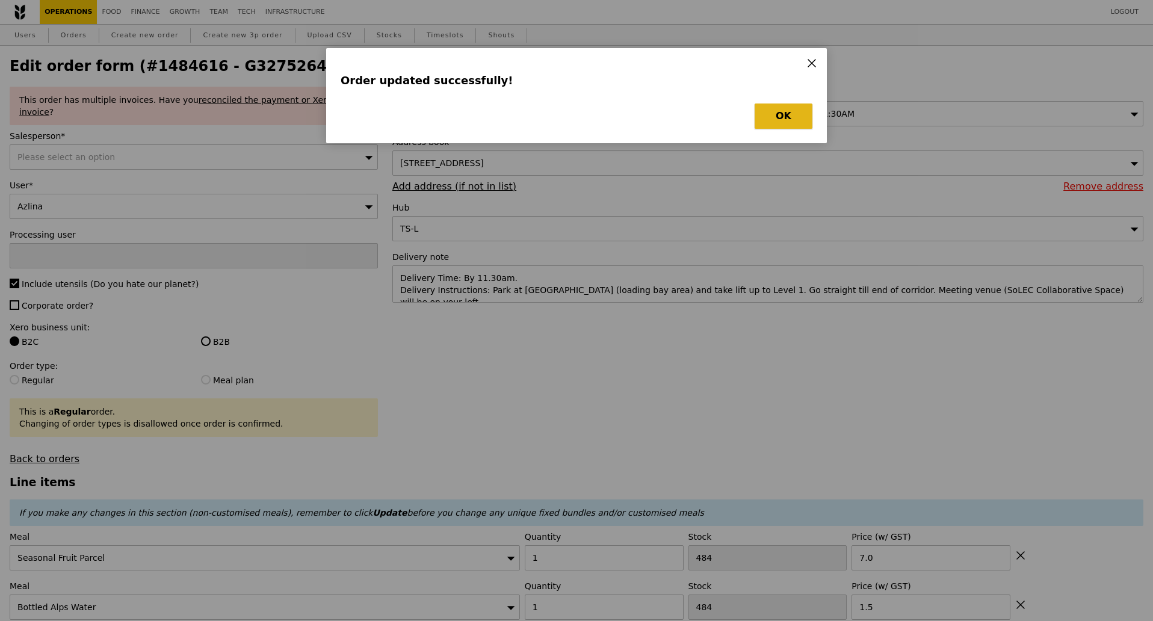
click at [783, 119] on button "OK" at bounding box center [784, 115] width 58 height 25
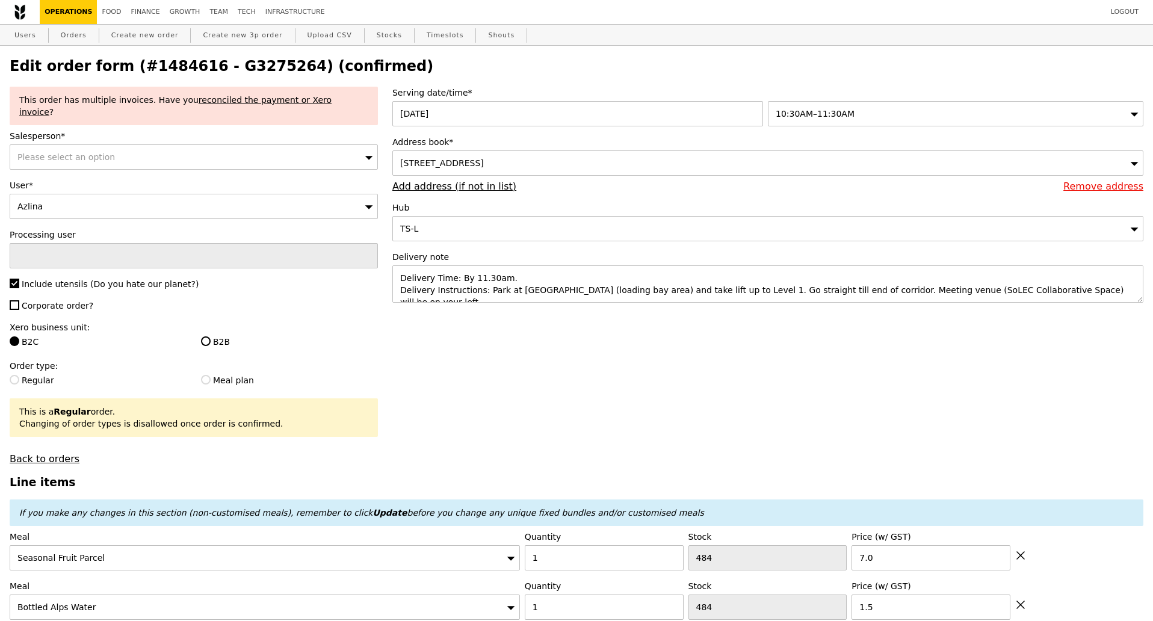
click at [248, 60] on h2 "Edit order form (#1484616 - G3275264) (confirmed)" at bounding box center [577, 66] width 1134 height 17
copy h2 "G3275264"
click at [79, 35] on link "Orders" at bounding box center [73, 36] width 35 height 22
select select "100"
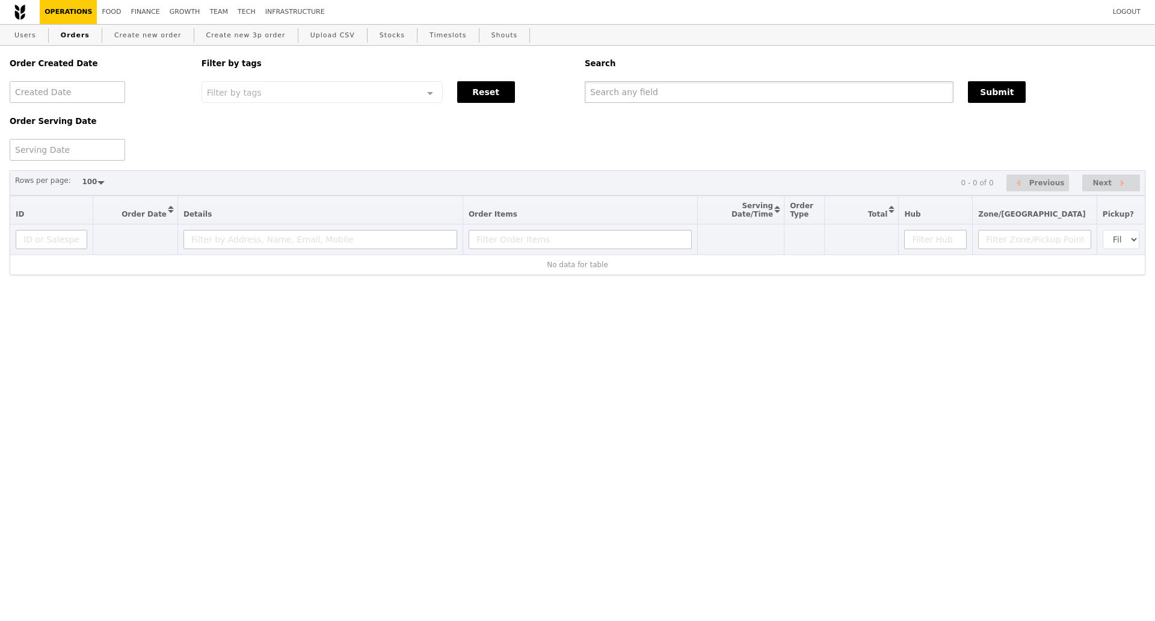
click at [714, 94] on input "text" at bounding box center [769, 92] width 369 height 22
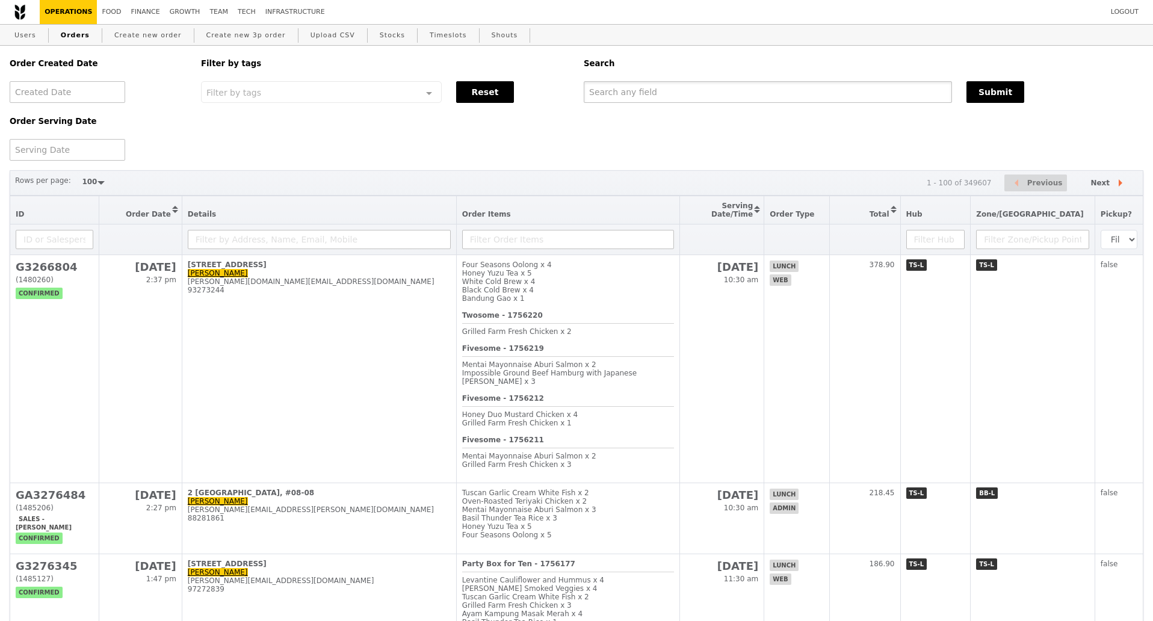
paste input "G3275264"
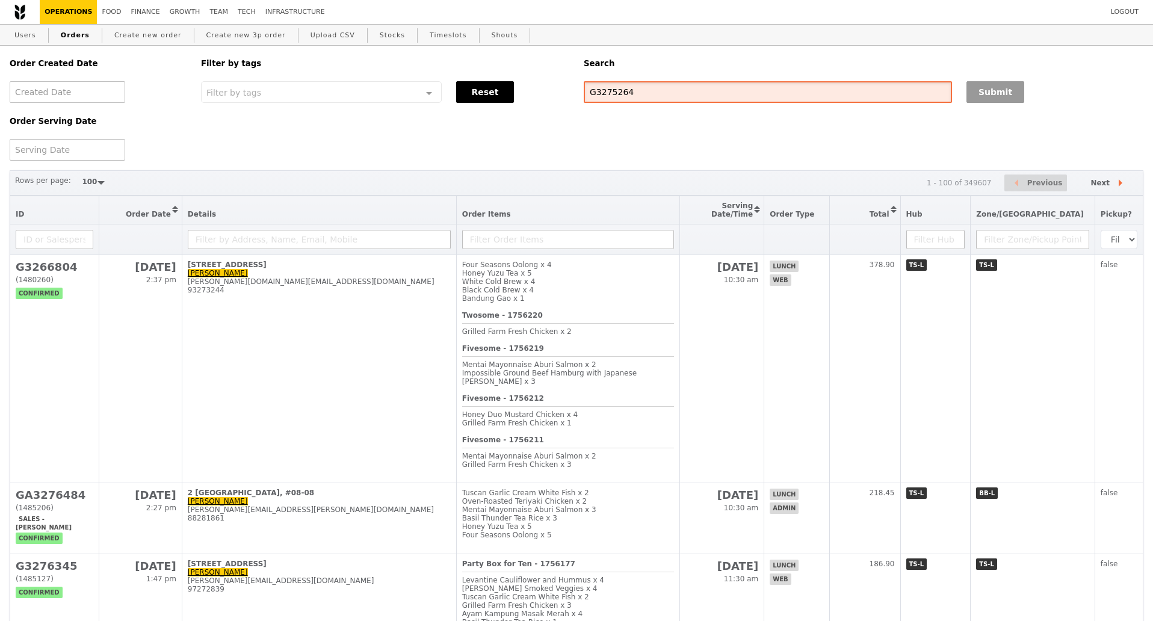
type input "G3275264"
click at [984, 88] on button "Submit" at bounding box center [995, 92] width 58 height 22
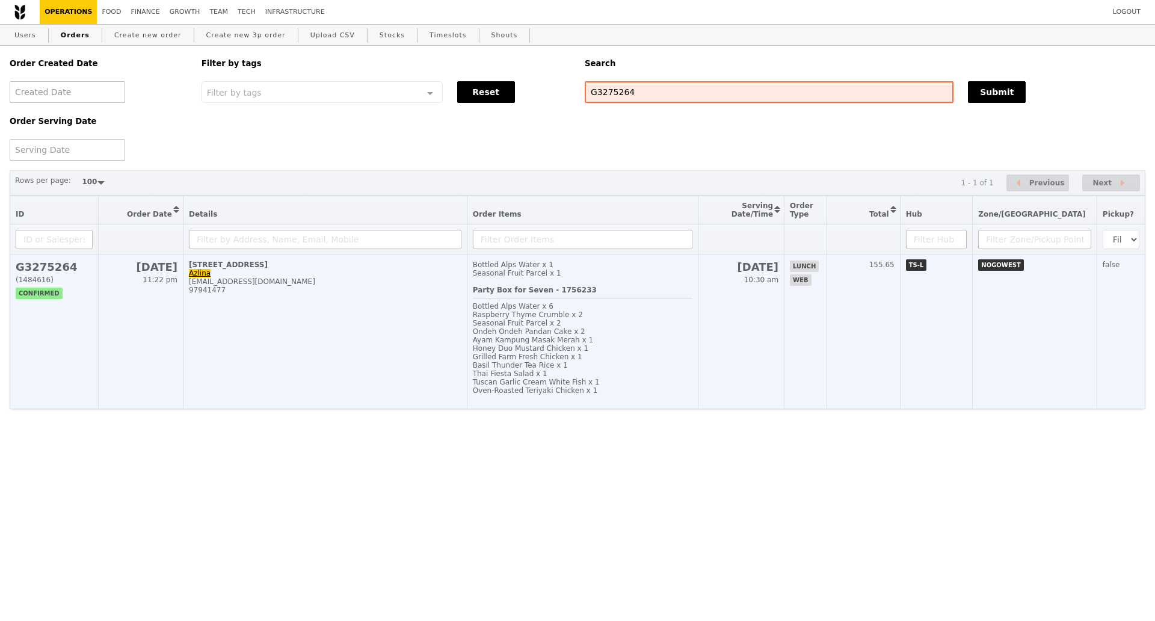
click at [125, 323] on td "22 Aug 11:22 pm" at bounding box center [140, 332] width 85 height 154
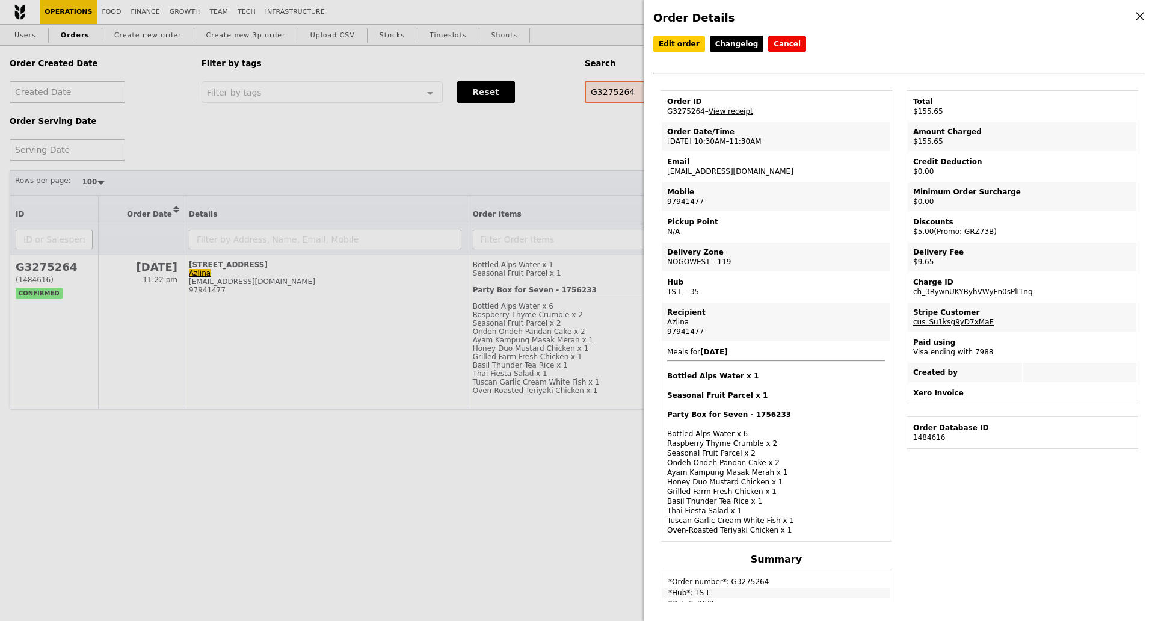
click at [741, 113] on link "View receipt" at bounding box center [731, 111] width 45 height 8
click at [727, 115] on link "View receipt" at bounding box center [731, 111] width 45 height 8
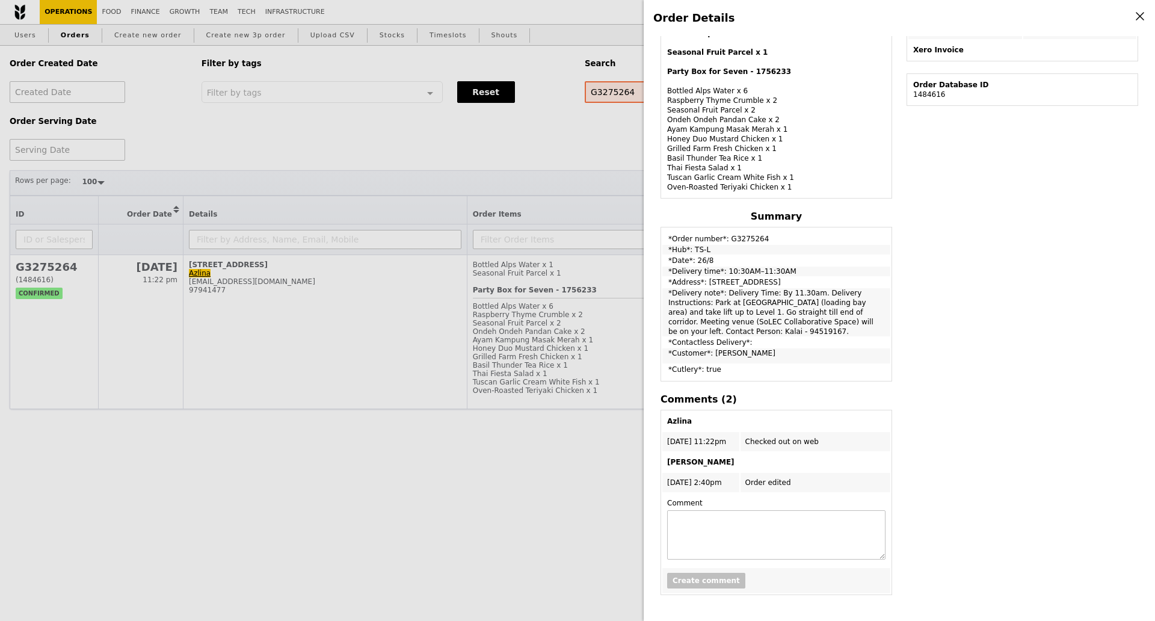
scroll to position [268, 0]
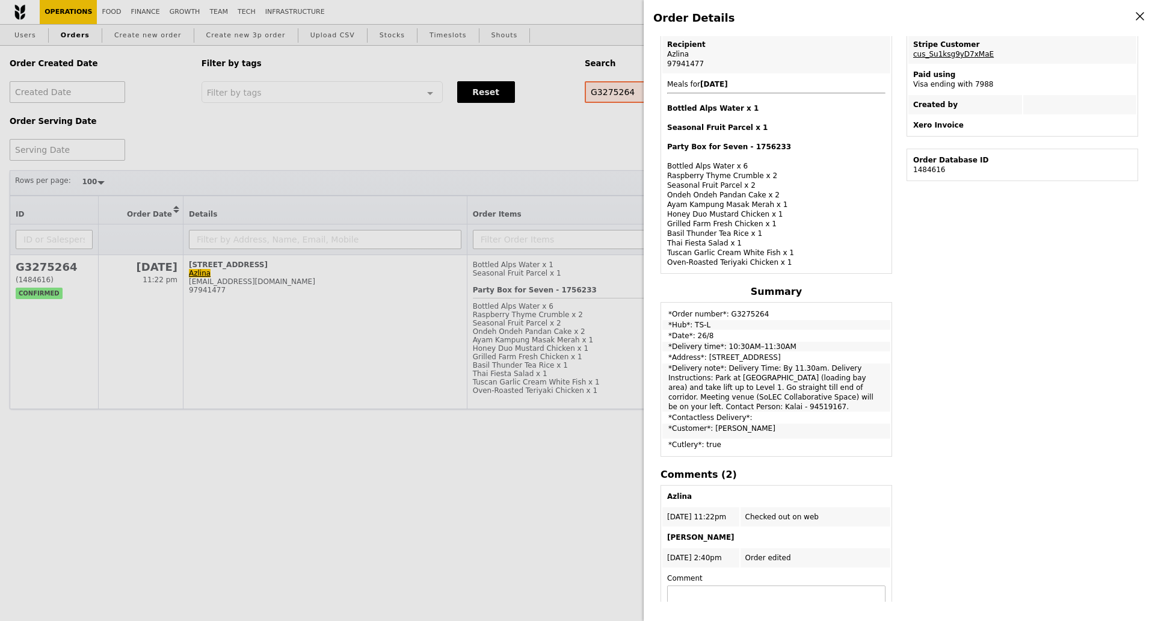
click at [291, 466] on div "Order Details Edit order Changelog Cancel Order ID G3275264 – View receipt Orde…" at bounding box center [577, 310] width 1155 height 621
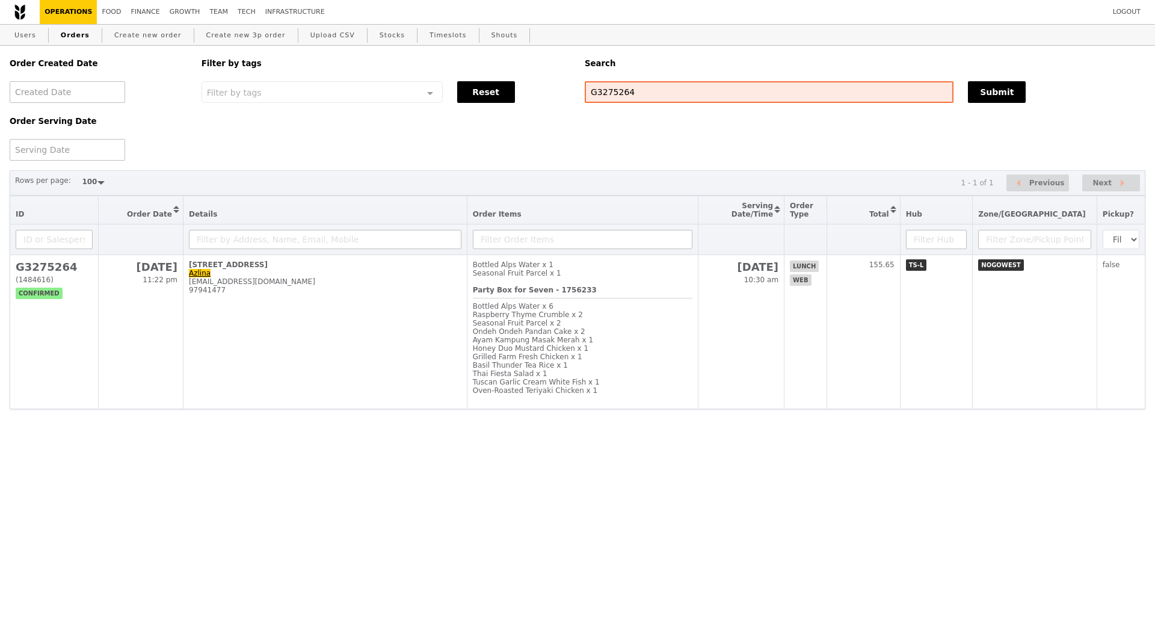
scroll to position [318, 0]
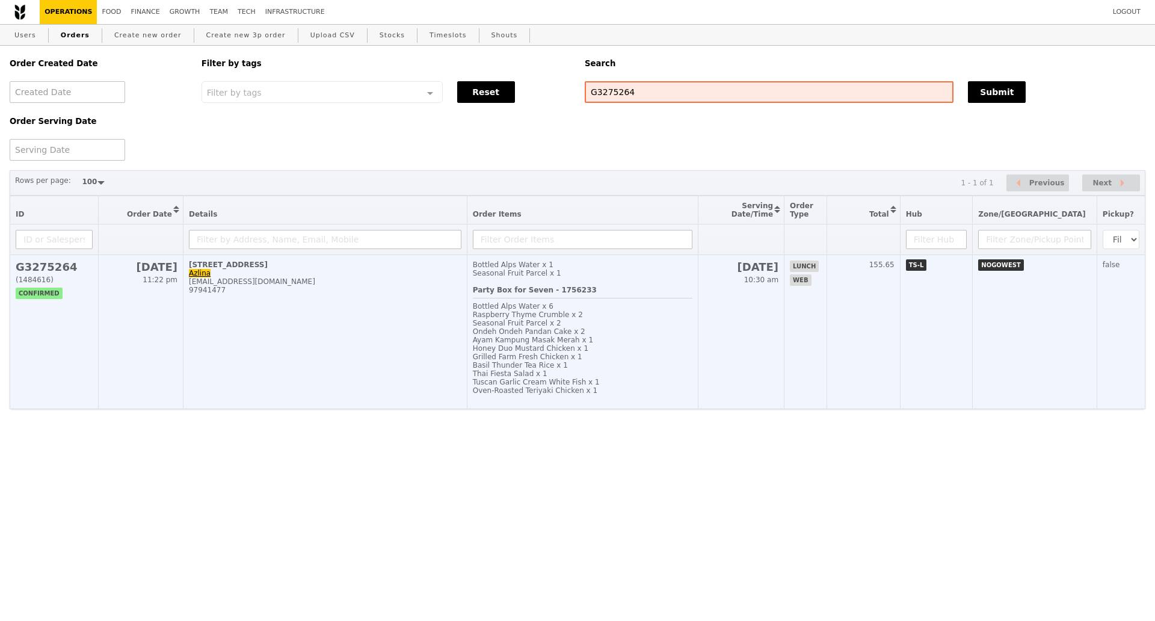
click at [292, 322] on td "1 Nanyang Walk, #01-07 Azlina nur.azlinawaty@nie.edu.sg 97941477" at bounding box center [325, 332] width 284 height 154
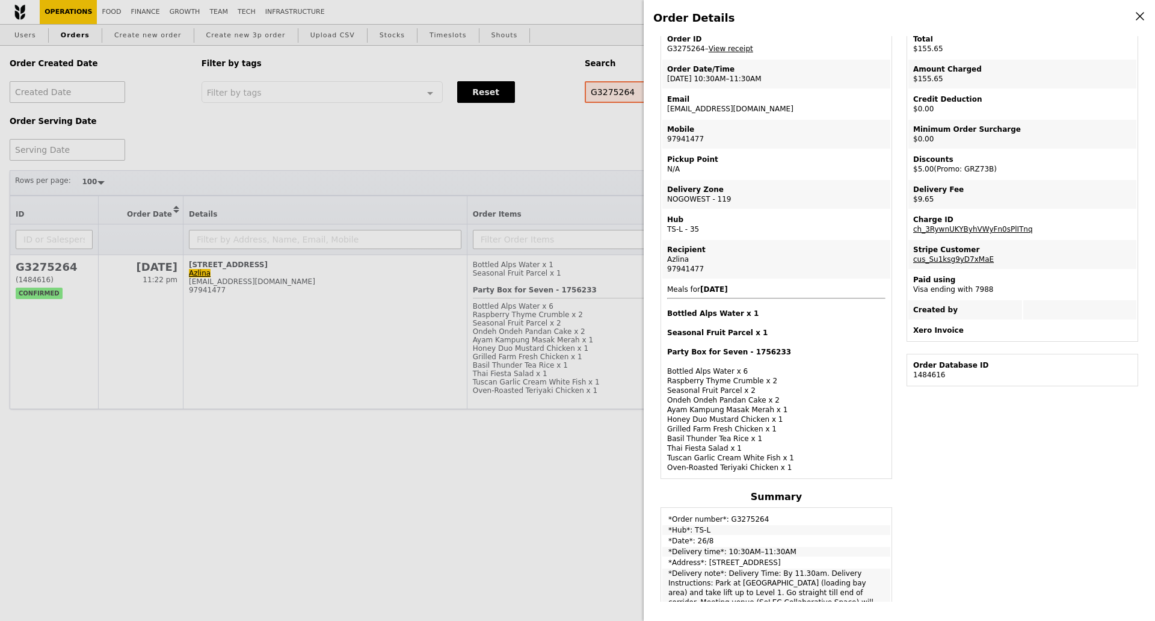
scroll to position [0, 0]
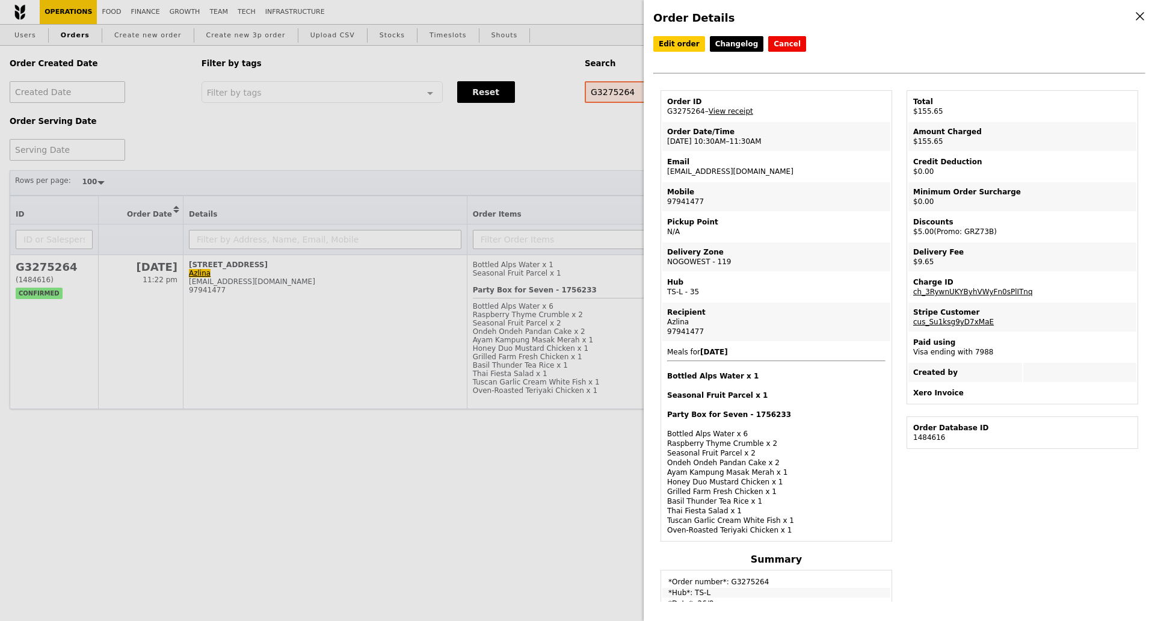
click at [335, 449] on div "Order Details Edit order Changelog Cancel Order ID G3275264 – View receipt Orde…" at bounding box center [577, 310] width 1155 height 621
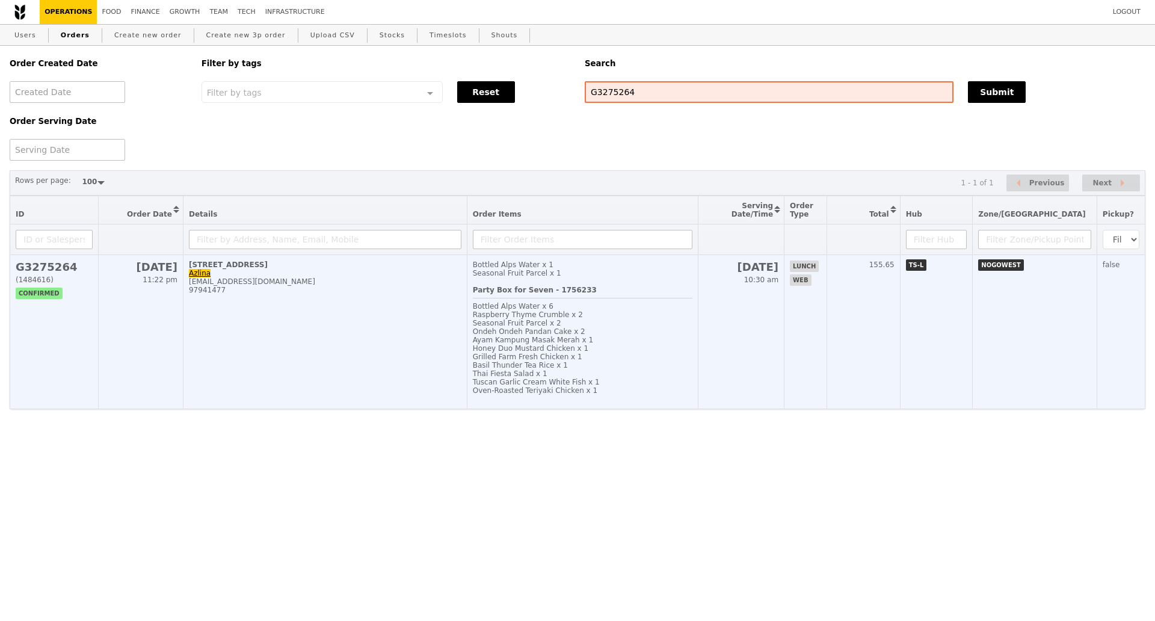
click at [294, 336] on td "1 Nanyang Walk, #01-07 Azlina nur.azlinawaty@nie.edu.sg 97941477" at bounding box center [325, 332] width 284 height 154
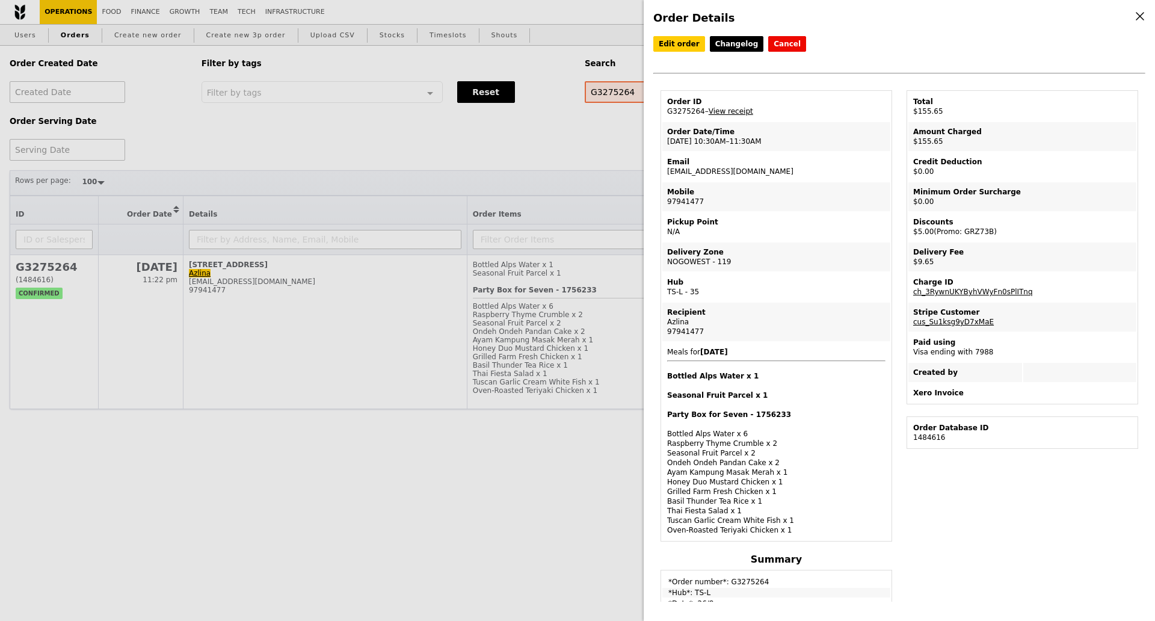
click at [733, 113] on link "View receipt" at bounding box center [731, 111] width 45 height 8
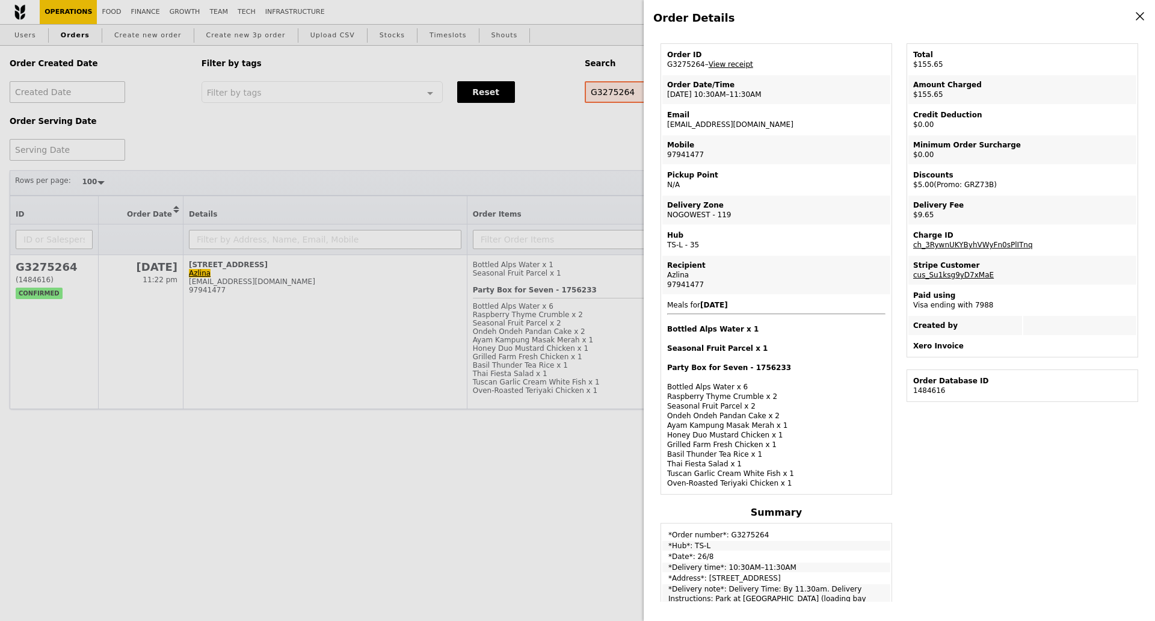
scroll to position [42, 0]
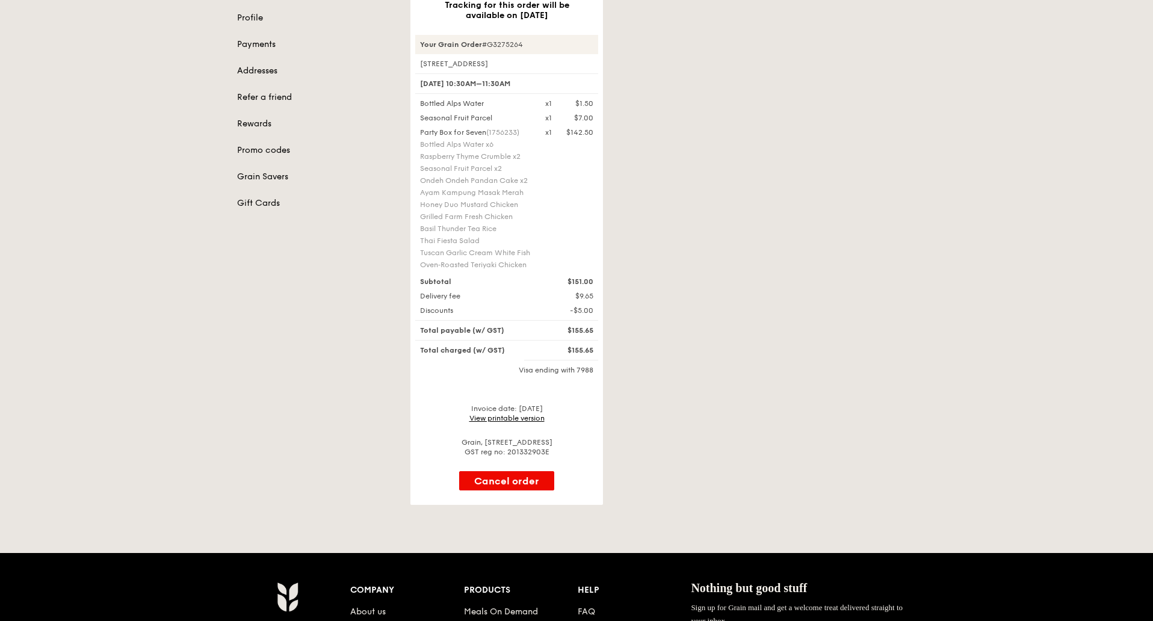
scroll to position [150, 0]
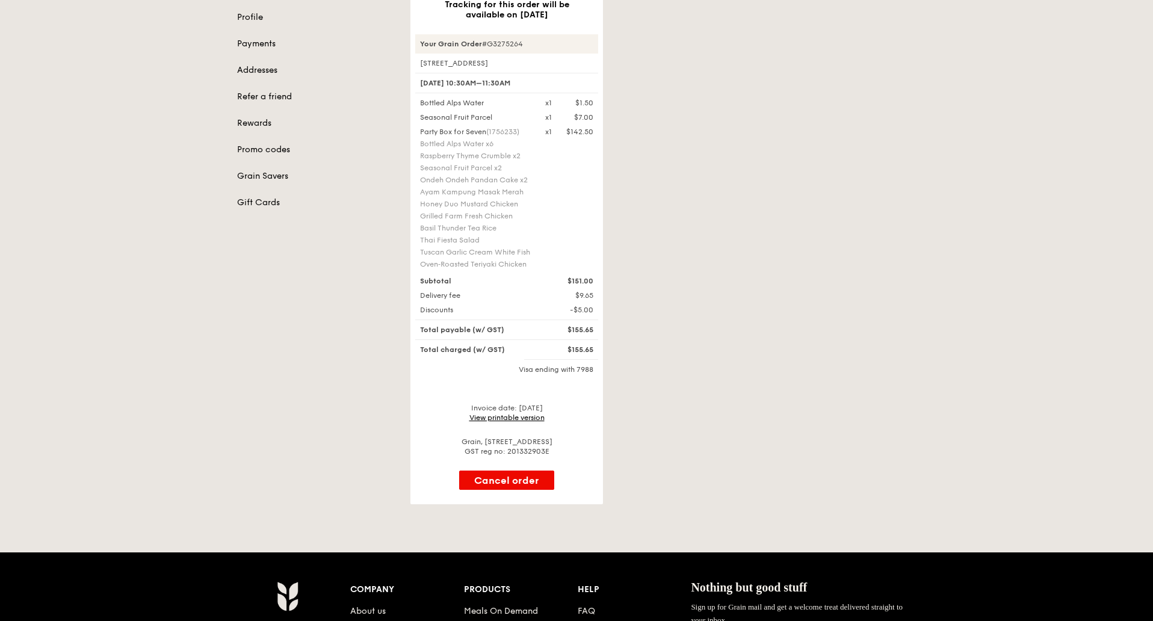
click at [517, 422] on link "View printable version" at bounding box center [506, 417] width 75 height 8
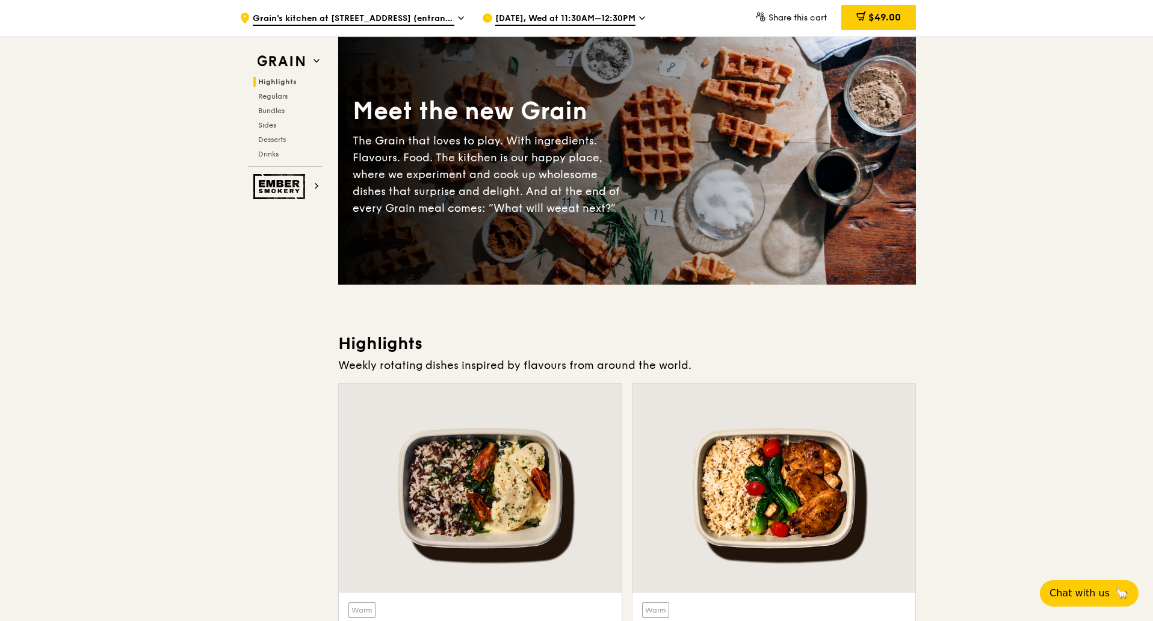
scroll to position [199, 0]
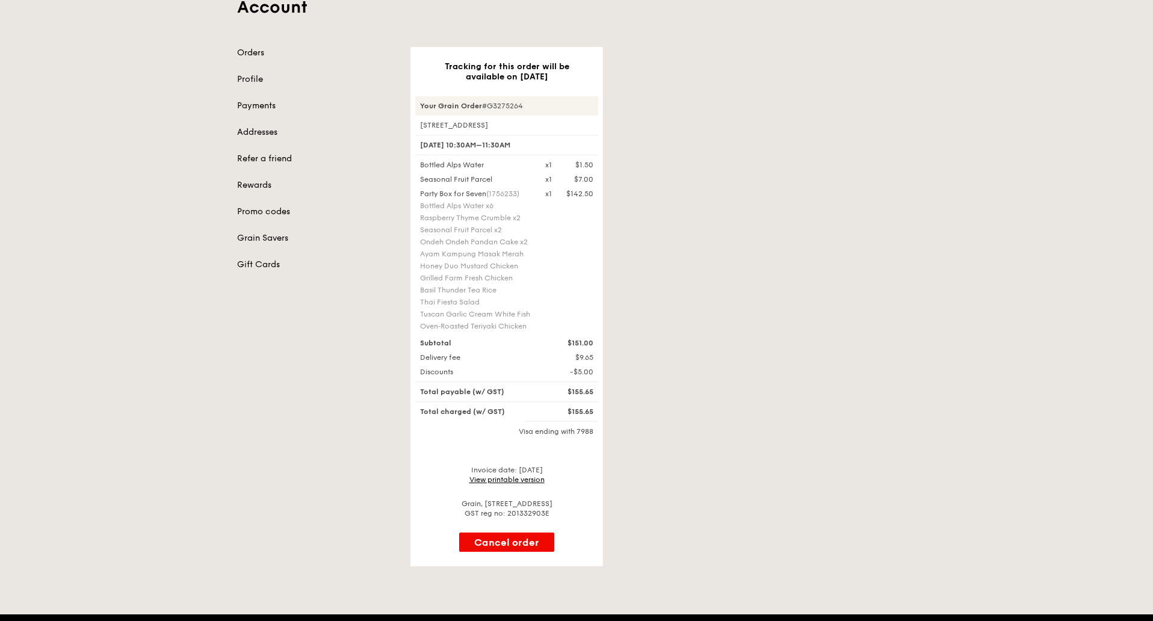
scroll to position [75, 0]
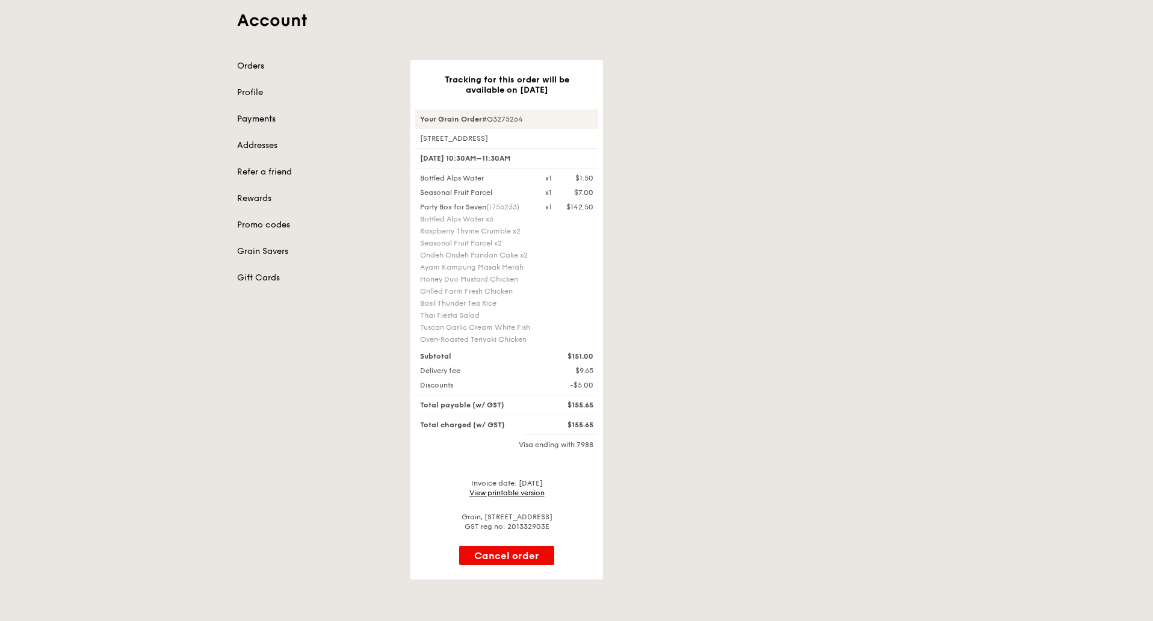
click at [252, 119] on link "Payments" at bounding box center [316, 119] width 159 height 12
